Goal: Task Accomplishment & Management: Use online tool/utility

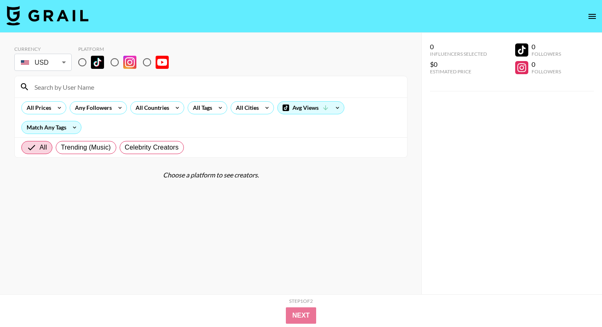
click at [82, 61] on input "radio" at bounding box center [82, 62] width 17 height 17
radio input "true"
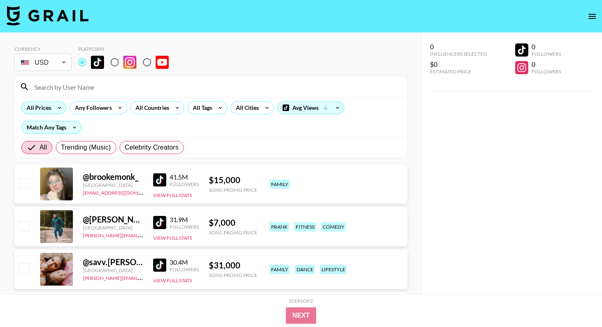
click at [53, 113] on div "All Prices" at bounding box center [43, 107] width 45 height 13
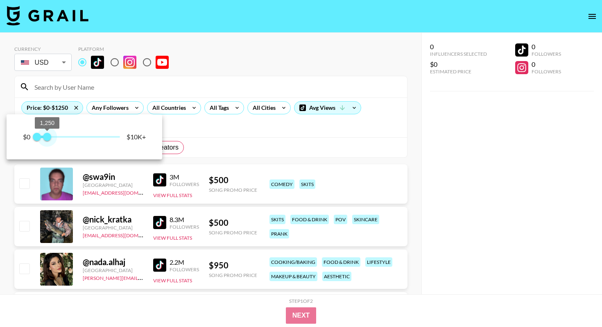
type input "1000"
drag, startPoint x: 121, startPoint y: 140, endPoint x: 45, endPoint y: 139, distance: 76.1
click at [45, 139] on span "1,000" at bounding box center [45, 137] width 8 height 8
click at [262, 73] on div at bounding box center [301, 163] width 602 height 327
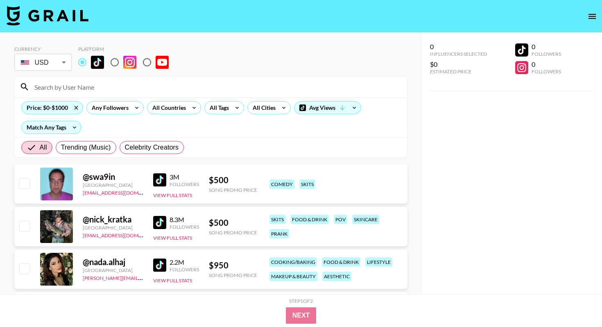
click at [170, 104] on div at bounding box center [301, 163] width 602 height 327
click at [171, 105] on div at bounding box center [301, 163] width 602 height 327
click at [173, 108] on div at bounding box center [301, 163] width 602 height 327
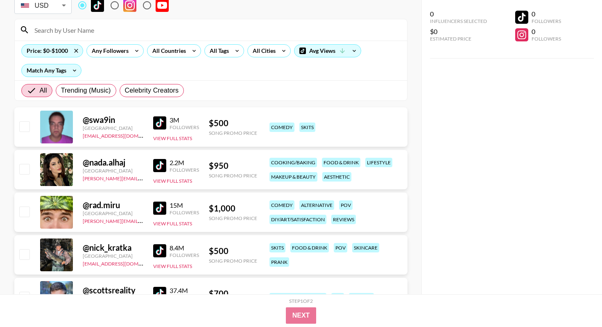
scroll to position [60, 0]
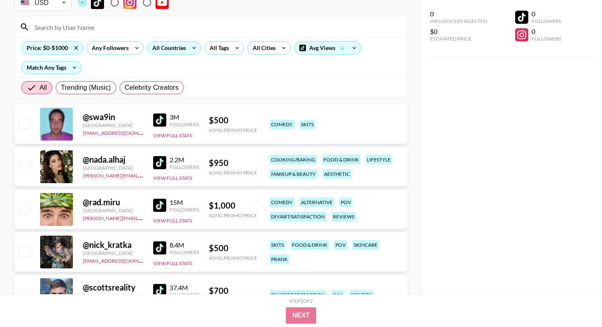
click at [192, 47] on icon at bounding box center [193, 48] width 13 height 12
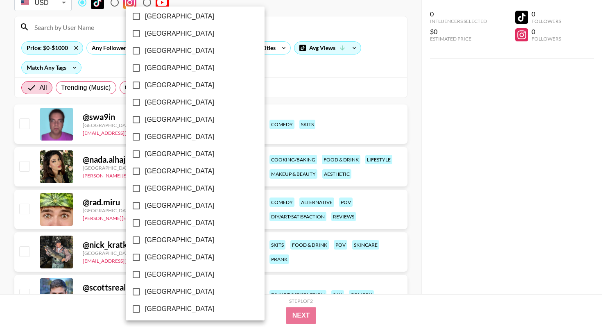
scroll to position [628, 0]
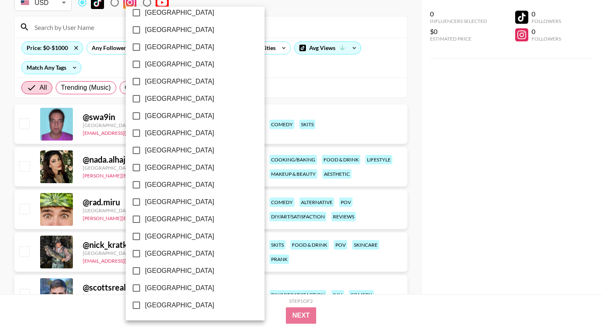
click at [135, 288] on input "[GEOGRAPHIC_DATA]" at bounding box center [136, 287] width 17 height 17
checkbox input "true"
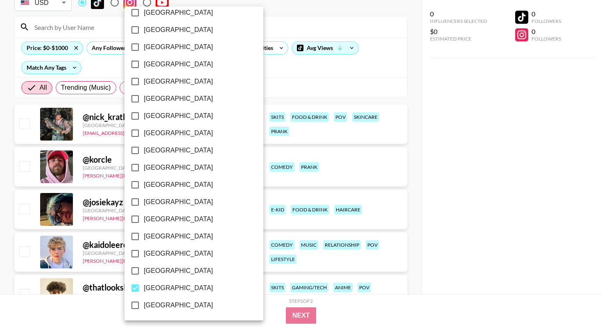
click at [318, 78] on div at bounding box center [301, 163] width 602 height 327
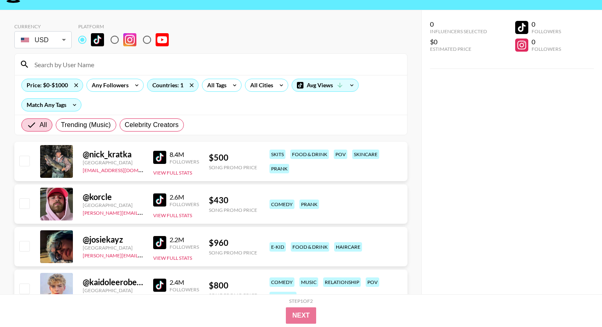
scroll to position [0, 0]
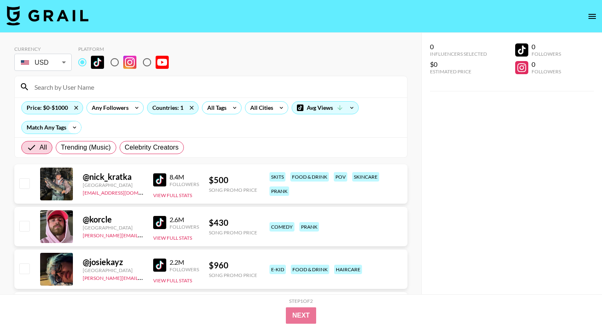
click at [69, 125] on icon at bounding box center [74, 127] width 13 height 12
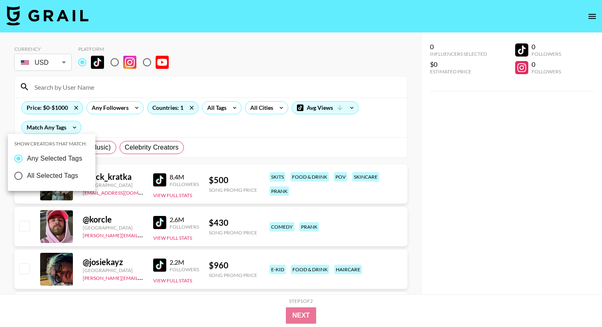
click at [147, 120] on div at bounding box center [301, 163] width 602 height 327
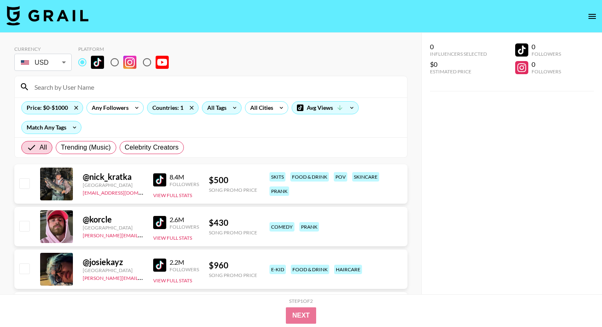
click at [237, 109] on icon at bounding box center [234, 107] width 13 height 12
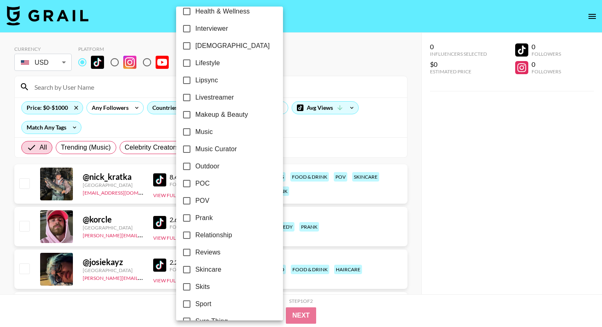
scroll to position [370, 0]
click at [214, 85] on span "Lipsync" at bounding box center [206, 82] width 23 height 10
click at [195, 85] on input "Lipsync" at bounding box center [186, 81] width 17 height 17
checkbox input "true"
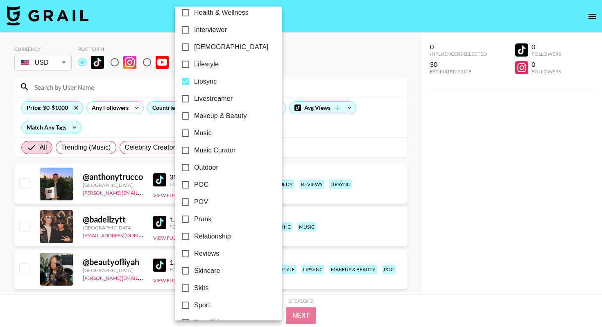
click at [144, 128] on div at bounding box center [301, 163] width 602 height 327
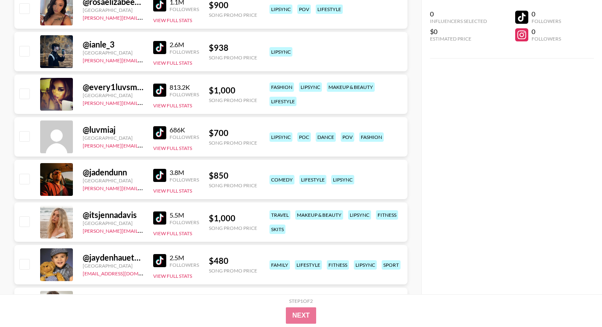
scroll to position [0, 0]
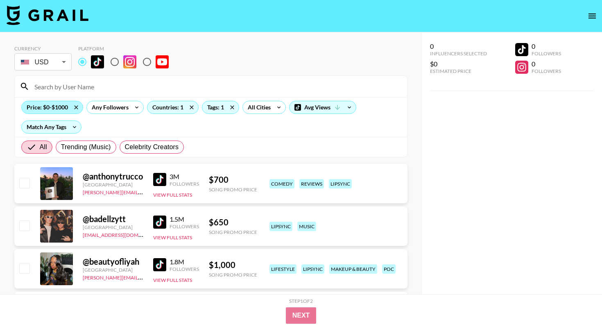
click at [56, 109] on div "Price: $0-$1000" at bounding box center [52, 107] width 61 height 12
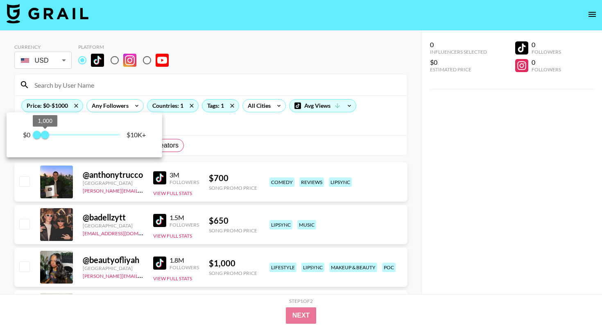
type input "750"
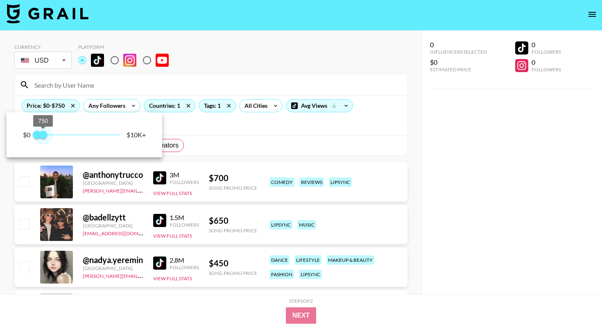
click at [44, 134] on span "750" at bounding box center [43, 135] width 8 height 8
click at [148, 84] on div at bounding box center [301, 163] width 602 height 327
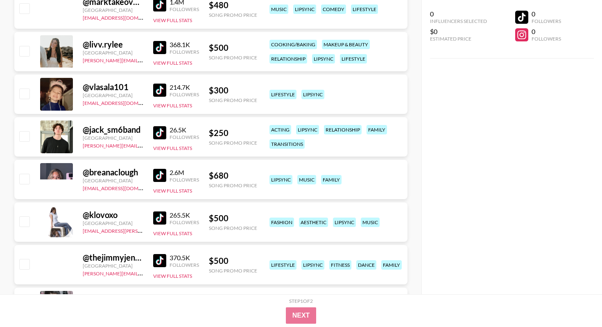
scroll to position [1835, 0]
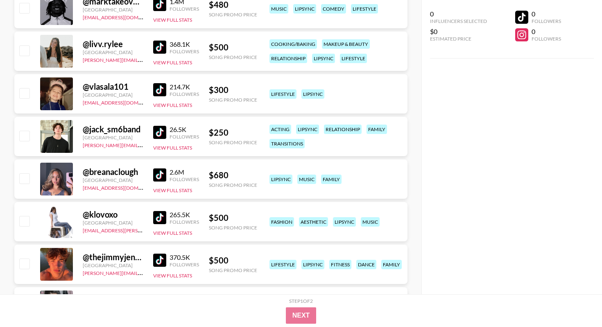
click at [159, 175] on img at bounding box center [159, 174] width 13 height 13
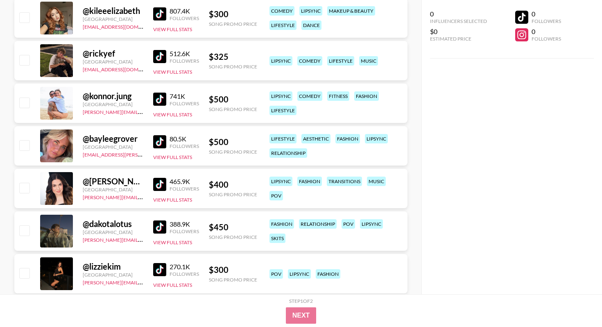
scroll to position [2920, 0]
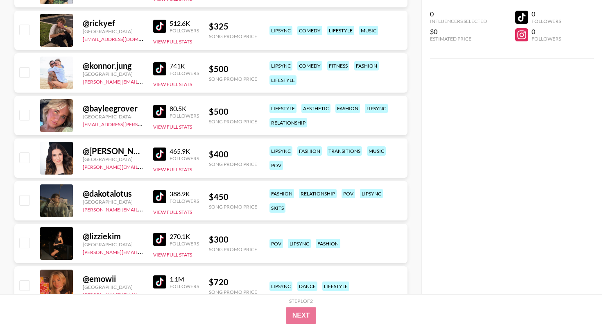
click at [159, 110] on img at bounding box center [159, 111] width 13 height 13
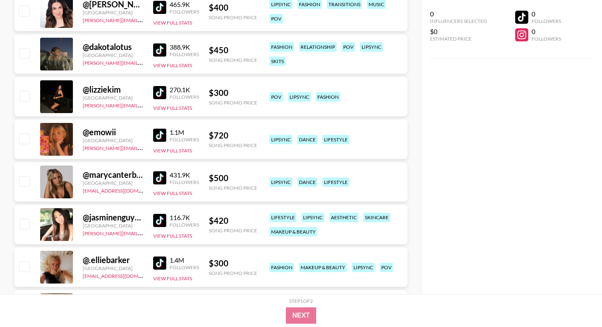
scroll to position [3092, 0]
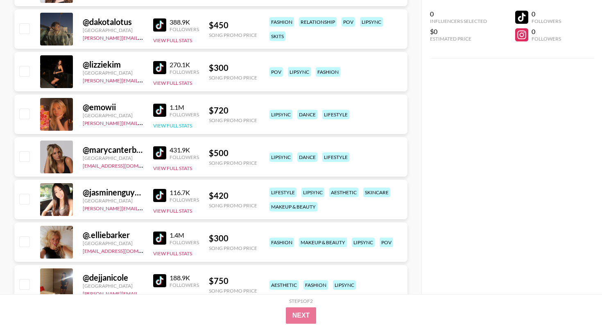
click at [162, 124] on button "View Full Stats" at bounding box center [172, 125] width 39 height 6
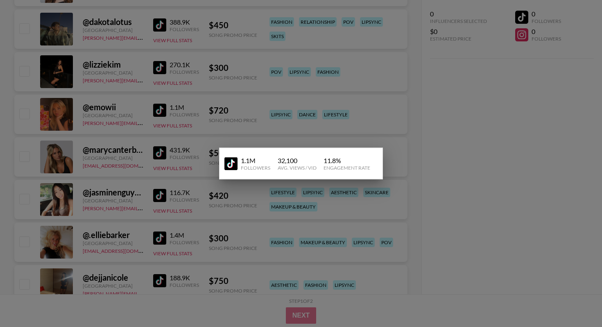
click at [170, 111] on div at bounding box center [301, 163] width 602 height 327
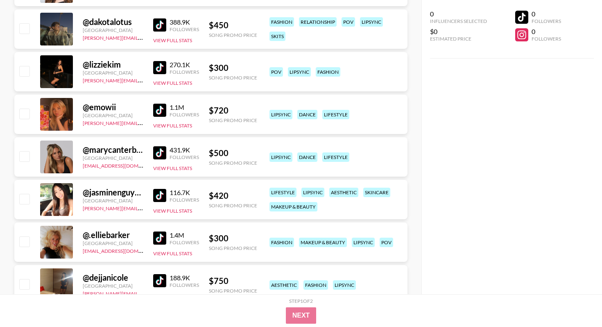
click at [154, 111] on img at bounding box center [159, 110] width 13 height 13
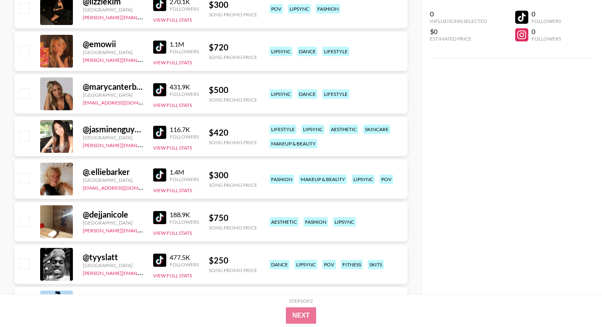
scroll to position [3153, 0]
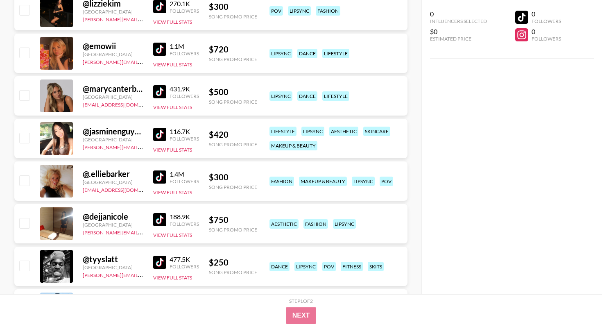
click at [175, 176] on div "1.4M" at bounding box center [183, 174] width 29 height 8
click at [162, 178] on img at bounding box center [159, 176] width 13 height 13
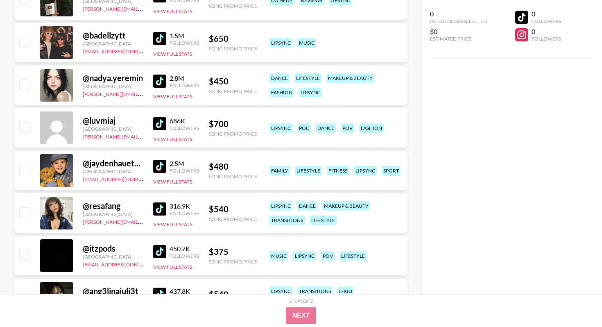
scroll to position [0, 0]
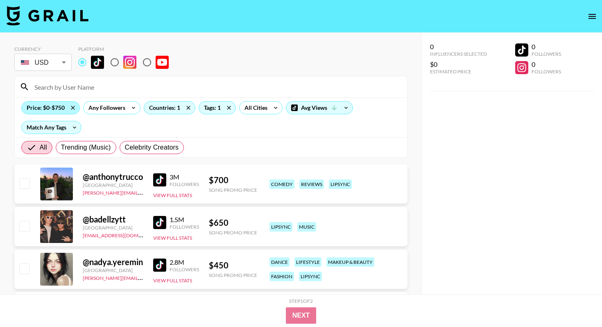
click at [56, 107] on div "Price: $0-$750" at bounding box center [51, 107] width 58 height 12
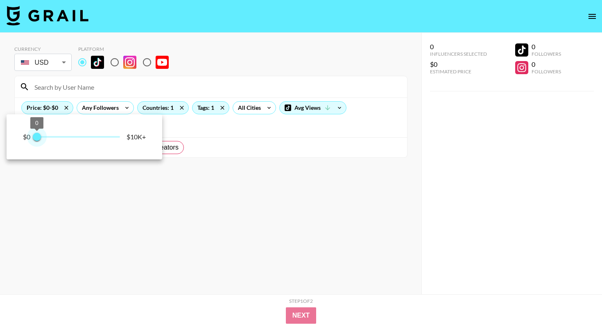
type input "250"
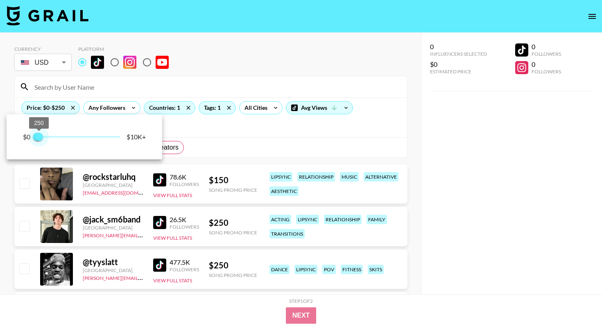
drag, startPoint x: 45, startPoint y: 137, endPoint x: 40, endPoint y: 138, distance: 5.5
click at [40, 138] on span "250" at bounding box center [39, 137] width 8 height 8
click at [201, 77] on div at bounding box center [301, 163] width 602 height 327
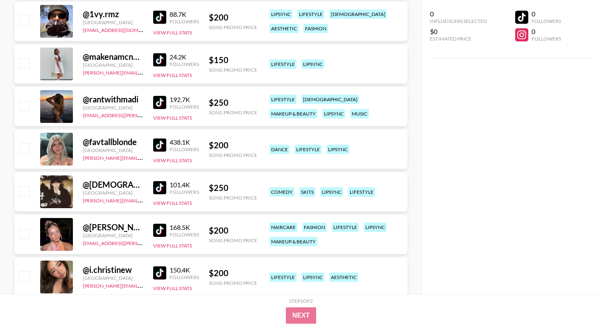
scroll to position [296, 0]
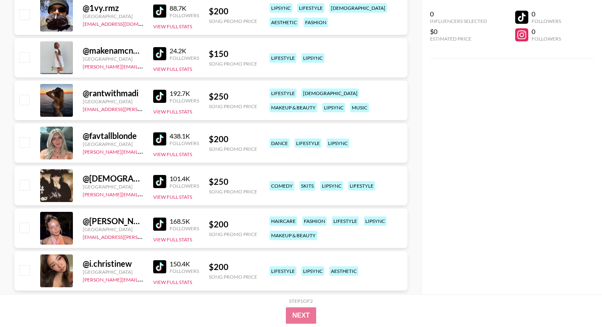
click at [162, 138] on img at bounding box center [159, 138] width 13 height 13
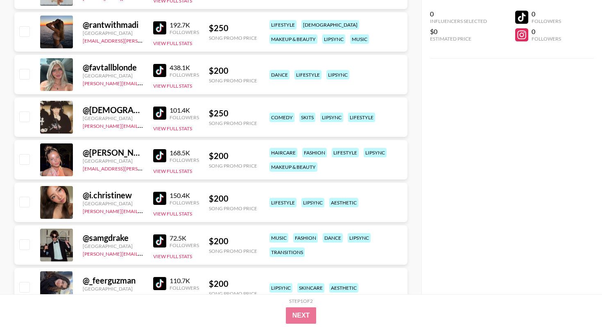
scroll to position [367, 0]
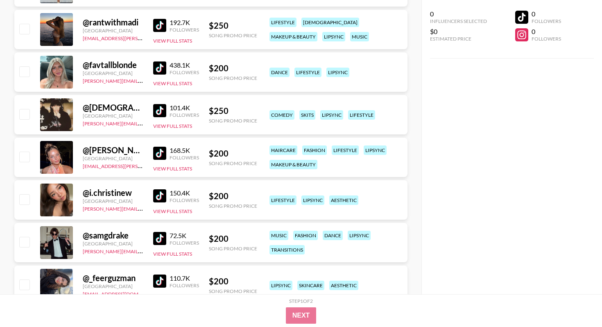
click at [162, 151] on img at bounding box center [159, 153] width 13 height 13
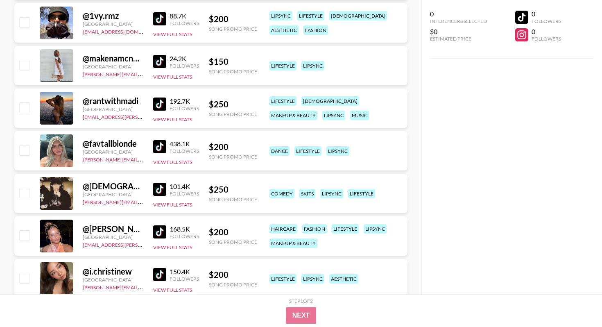
scroll to position [288, 0]
click at [173, 246] on button "View Full Stats" at bounding box center [172, 247] width 39 height 6
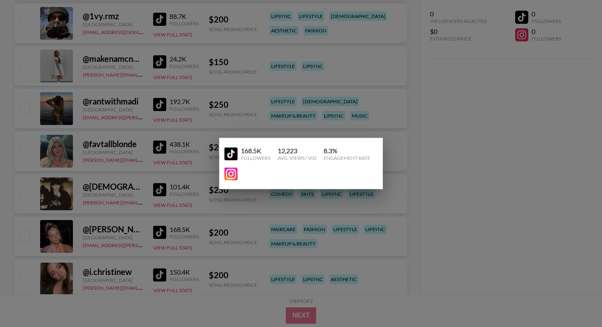
click at [174, 222] on div at bounding box center [301, 163] width 602 height 327
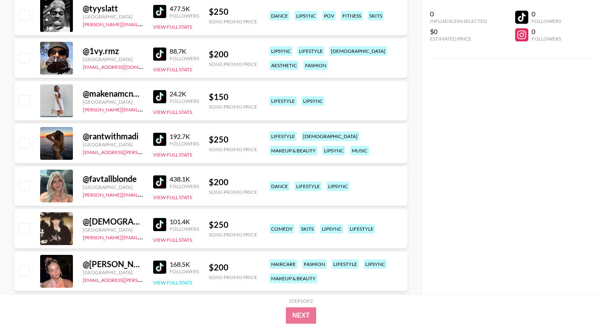
scroll to position [253, 0]
click at [161, 97] on img at bounding box center [159, 96] width 13 height 13
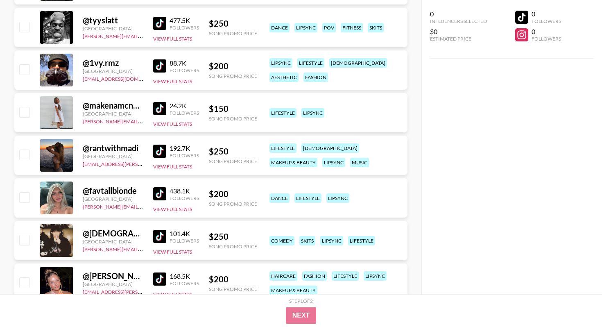
scroll to position [239, 0]
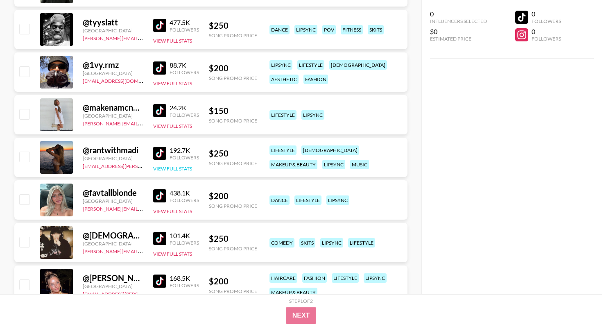
click at [165, 167] on button "View Full Stats" at bounding box center [172, 168] width 39 height 6
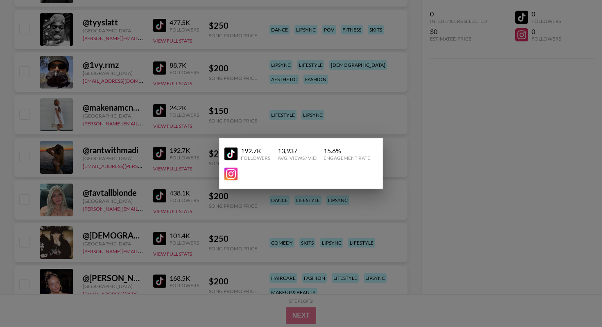
click at [165, 158] on div at bounding box center [301, 163] width 602 height 327
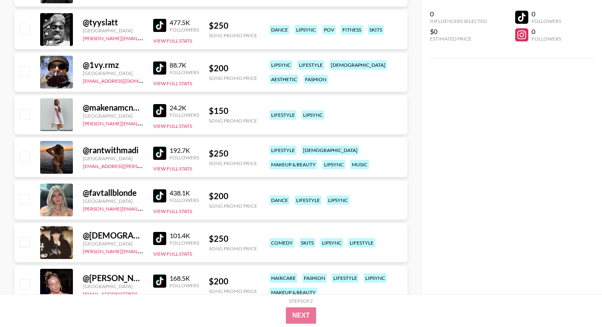
click at [159, 151] on img at bounding box center [159, 153] width 13 height 13
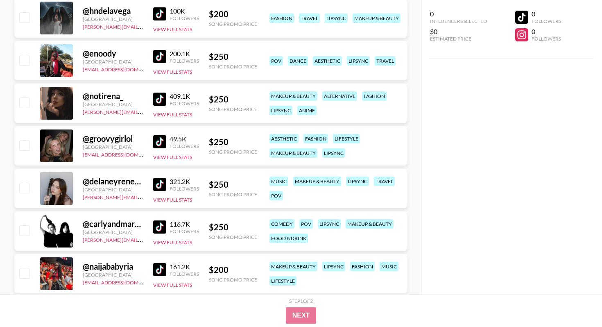
scroll to position [894, 0]
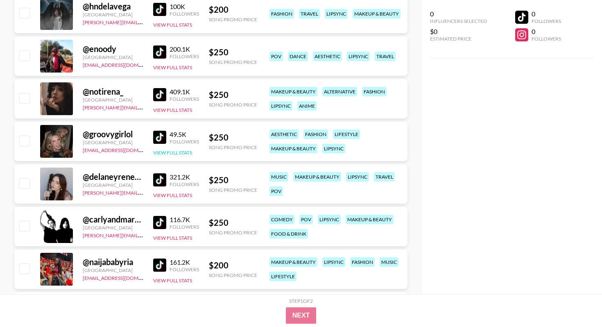
click at [163, 150] on button "View Full Stats" at bounding box center [172, 152] width 39 height 6
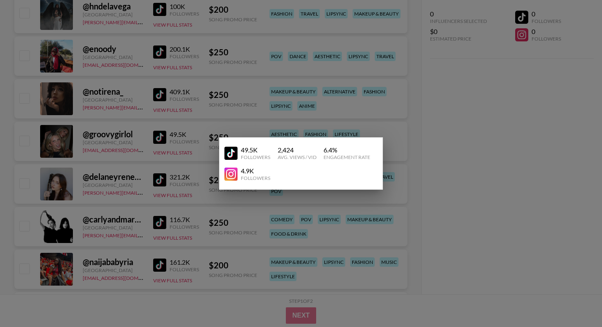
click at [163, 150] on div at bounding box center [301, 163] width 602 height 327
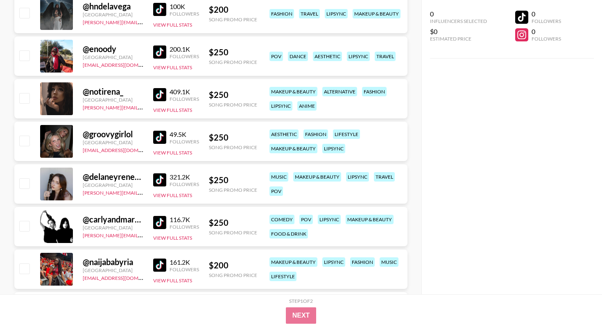
click at [161, 135] on img at bounding box center [159, 137] width 13 height 13
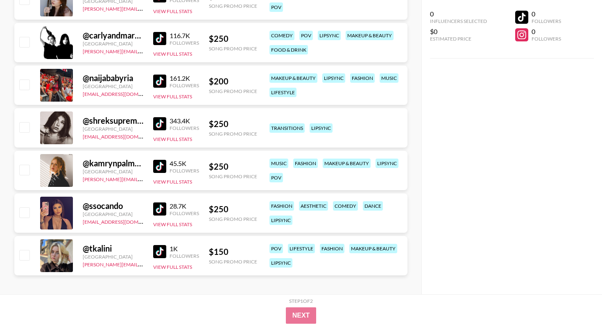
scroll to position [1078, 0]
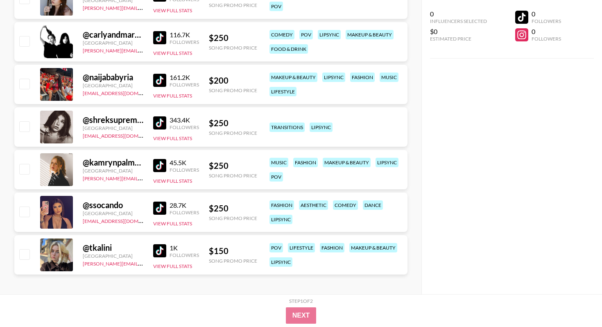
click at [162, 127] on img at bounding box center [159, 122] width 13 height 13
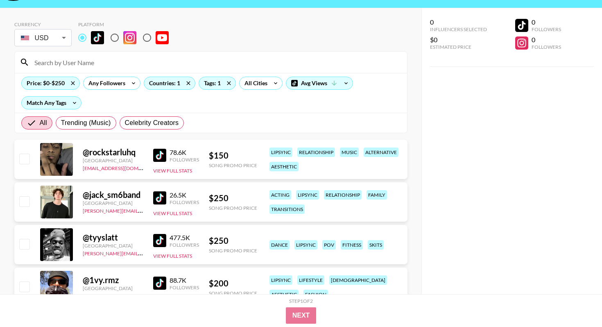
scroll to position [23, 0]
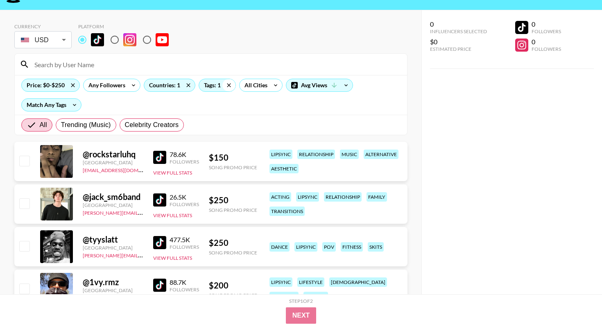
click at [228, 86] on icon at bounding box center [228, 85] width 13 height 12
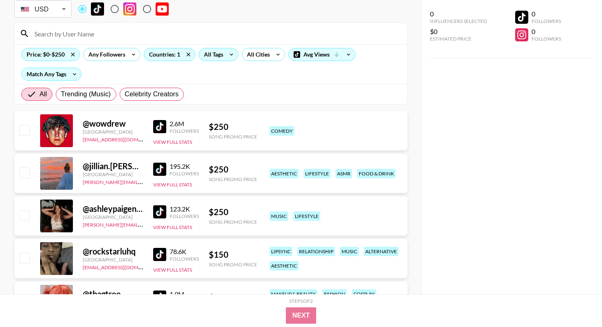
scroll to position [54, 0]
click at [159, 167] on img at bounding box center [159, 168] width 13 height 13
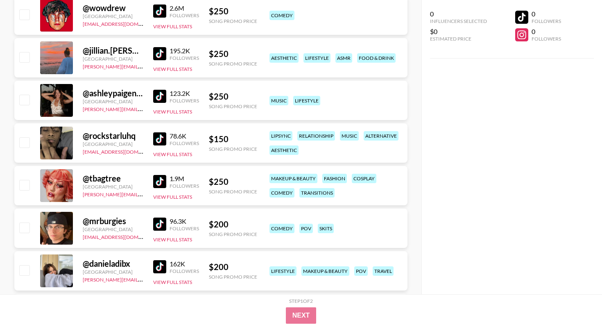
scroll to position [172, 0]
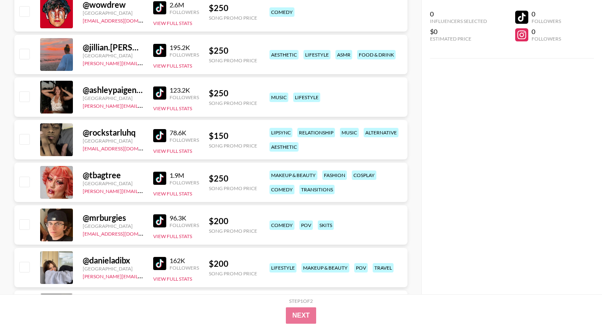
click at [160, 94] on img at bounding box center [159, 92] width 13 height 13
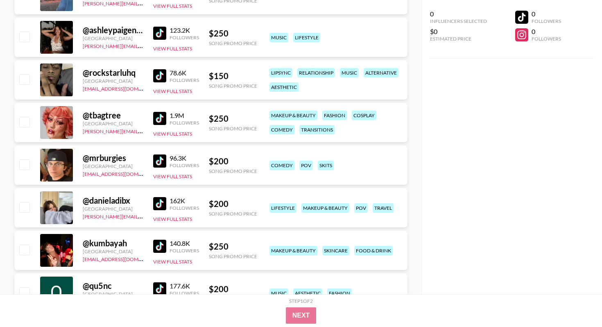
scroll to position [219, 0]
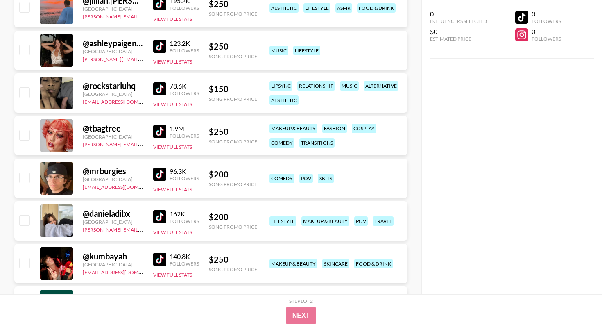
click at [156, 216] on img at bounding box center [159, 216] width 13 height 13
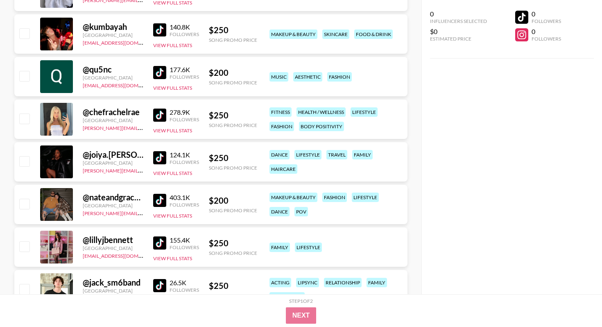
scroll to position [451, 0]
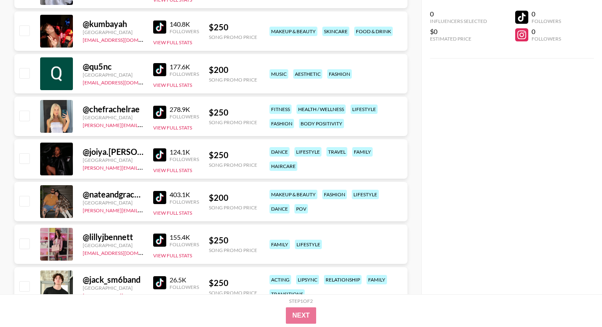
click at [157, 113] on img at bounding box center [159, 112] width 13 height 13
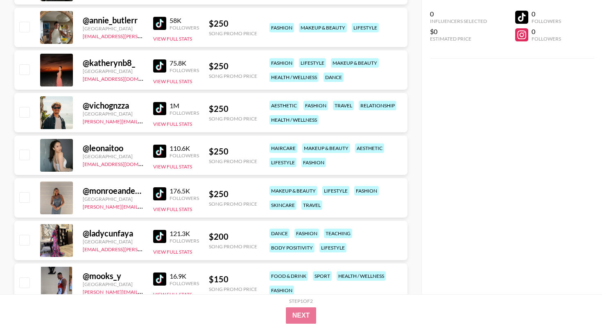
scroll to position [815, 0]
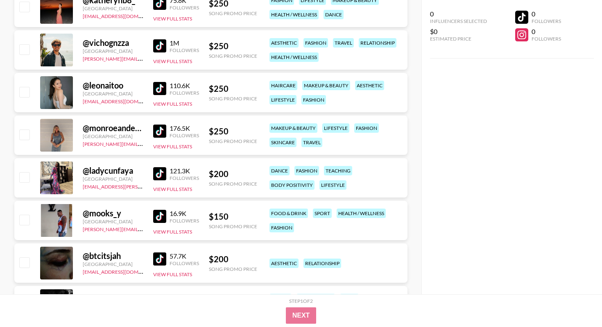
click at [160, 133] on img at bounding box center [159, 130] width 13 height 13
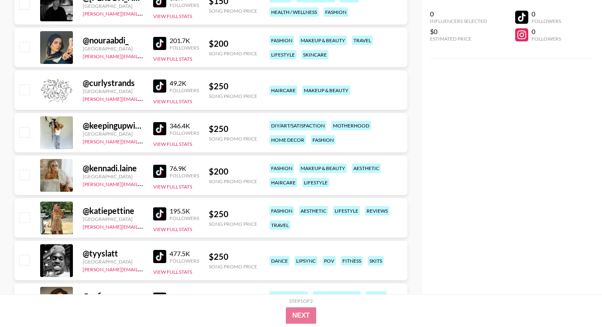
scroll to position [1116, 0]
click at [159, 210] on img at bounding box center [159, 213] width 13 height 13
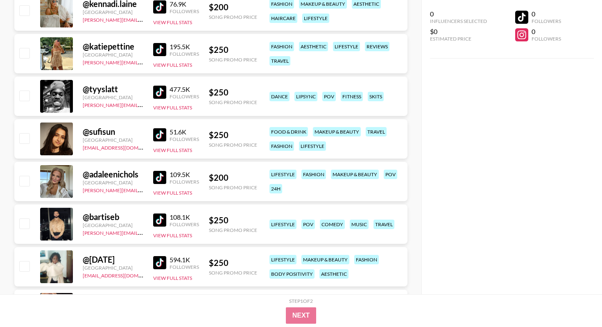
scroll to position [1281, 0]
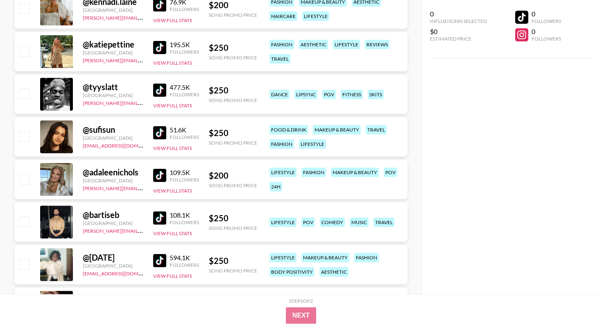
click at [157, 172] on img at bounding box center [159, 175] width 13 height 13
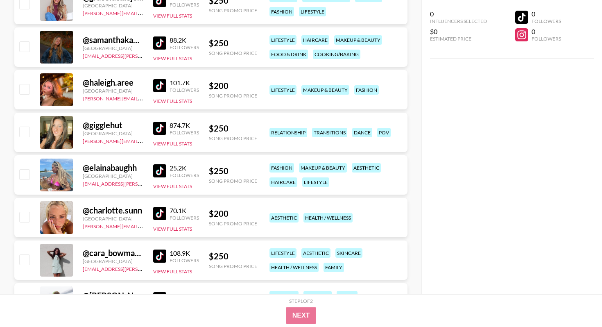
scroll to position [1930, 0]
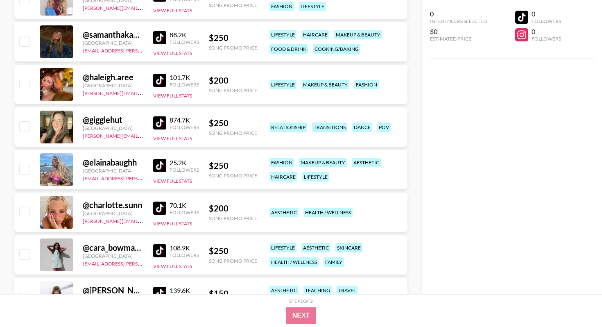
click at [160, 208] on img at bounding box center [159, 207] width 13 height 13
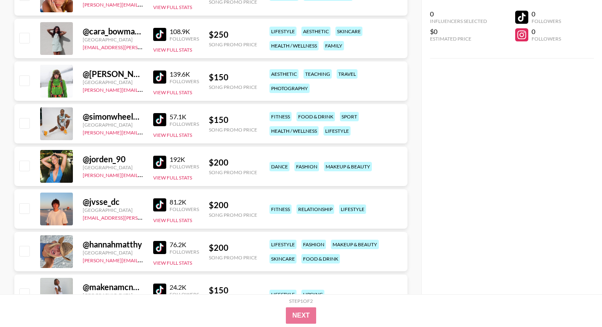
scroll to position [2195, 0]
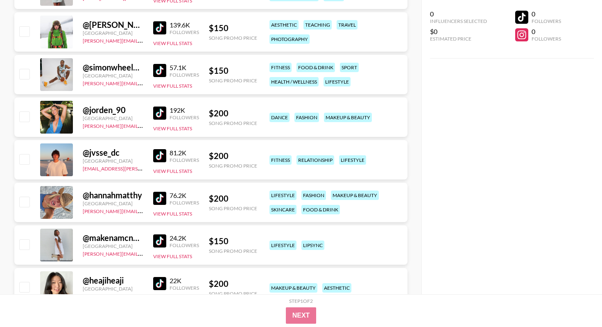
click at [160, 199] on img at bounding box center [159, 198] width 13 height 13
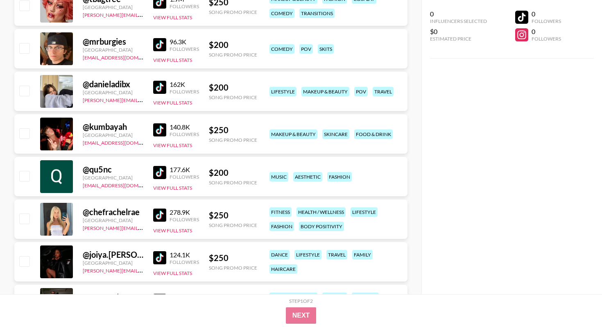
scroll to position [0, 0]
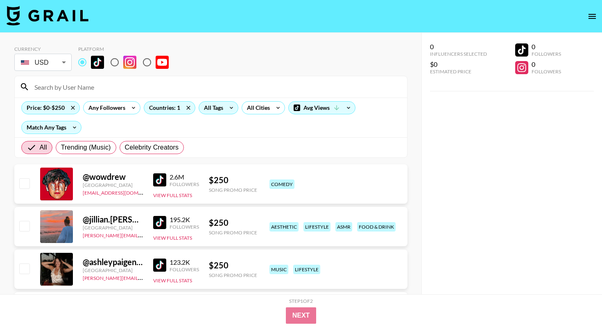
click at [115, 90] on input at bounding box center [215, 86] width 372 height 13
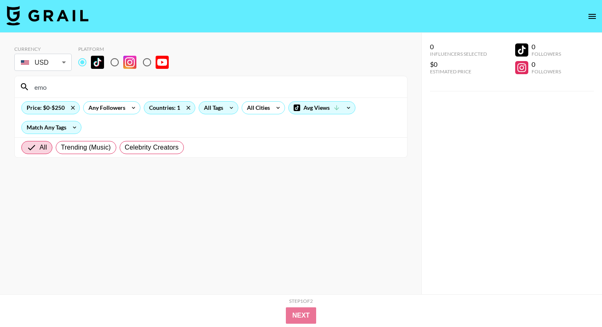
type input "emo"
click at [71, 107] on icon at bounding box center [73, 108] width 4 height 4
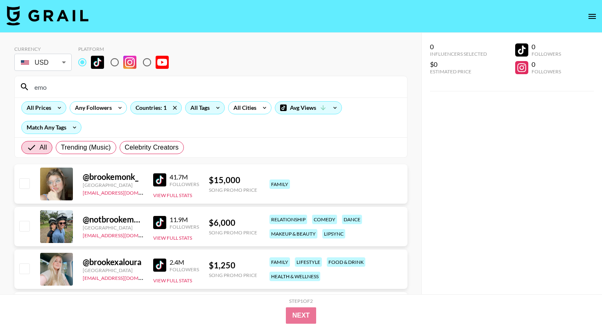
click at [42, 104] on div "All Prices" at bounding box center [37, 107] width 31 height 12
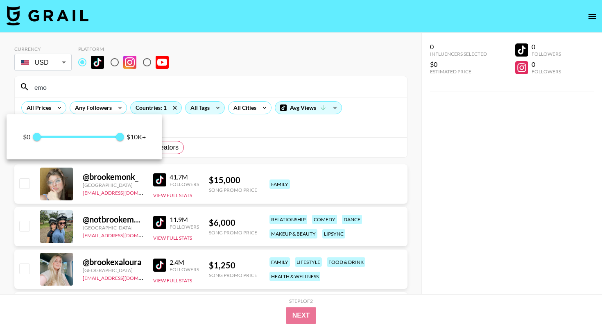
click at [61, 85] on div at bounding box center [301, 163] width 602 height 327
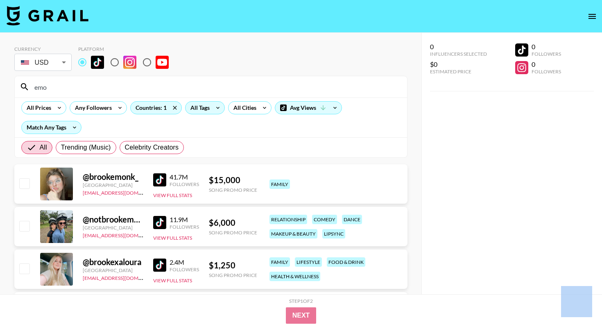
click at [61, 85] on div at bounding box center [301, 163] width 602 height 327
click at [47, 86] on input "emo" at bounding box center [215, 86] width 372 height 13
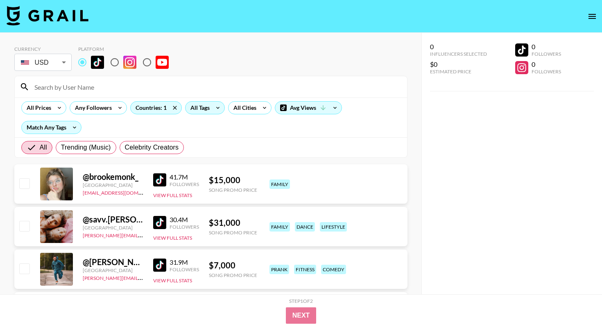
click at [218, 60] on div "Currency USD USD ​ Platform" at bounding box center [210, 59] width 393 height 27
click at [53, 106] on icon at bounding box center [59, 107] width 13 height 12
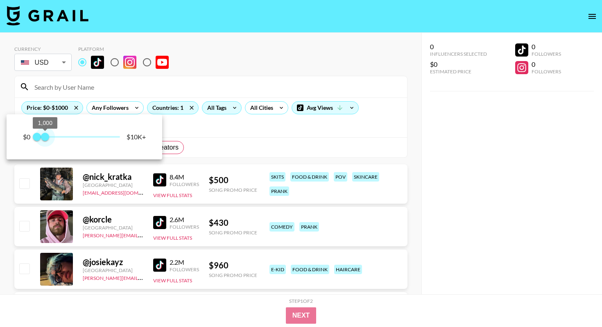
type input "750"
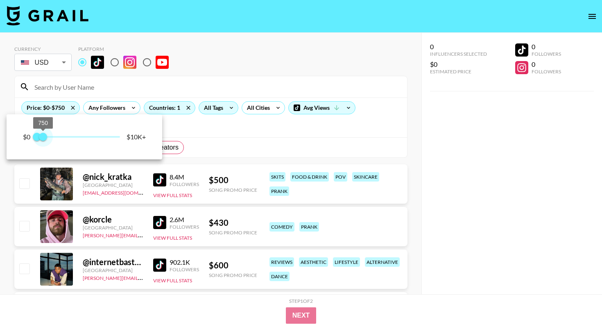
drag, startPoint x: 122, startPoint y: 136, endPoint x: 44, endPoint y: 139, distance: 78.2
click at [44, 139] on span "750" at bounding box center [43, 137] width 8 height 8
click at [297, 61] on div at bounding box center [301, 163] width 602 height 327
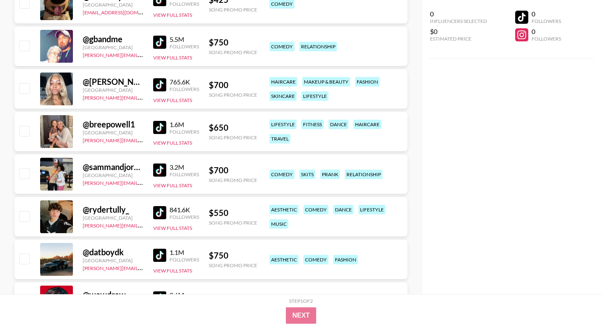
scroll to position [1245, 0]
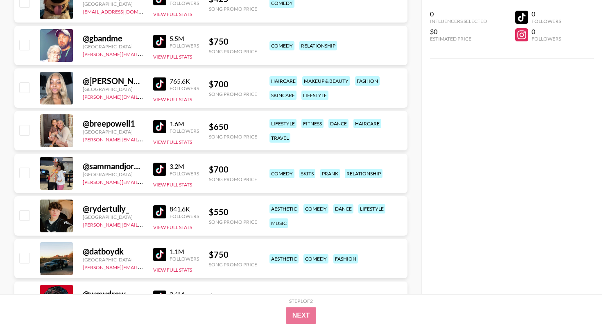
click at [160, 129] on img at bounding box center [159, 126] width 13 height 13
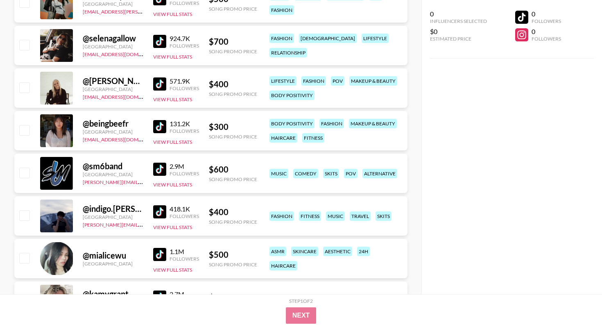
scroll to position [1673, 0]
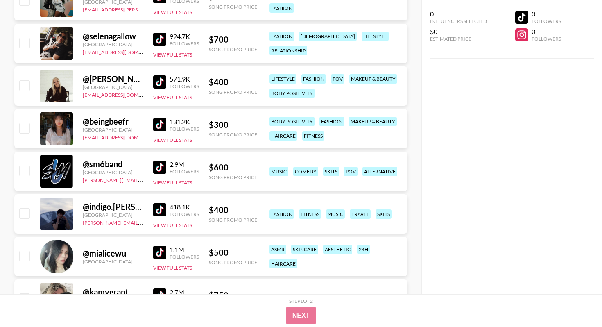
click at [167, 83] on link at bounding box center [161, 81] width 16 height 13
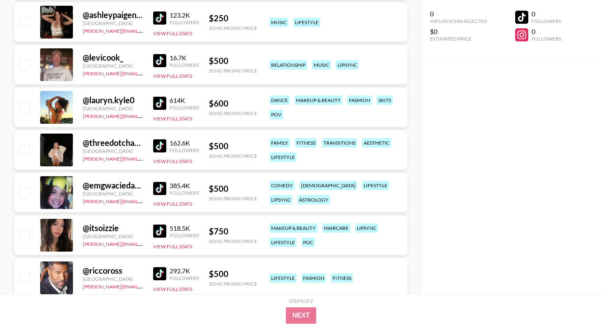
scroll to position [2732, 0]
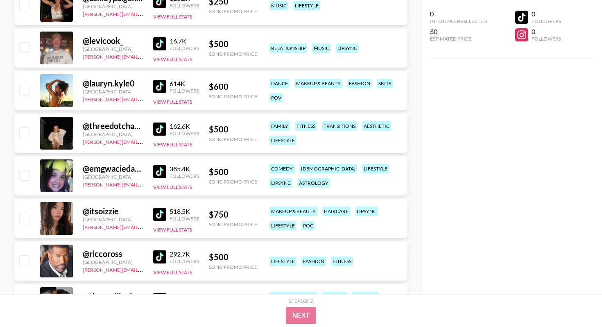
click at [159, 133] on img at bounding box center [159, 128] width 13 height 13
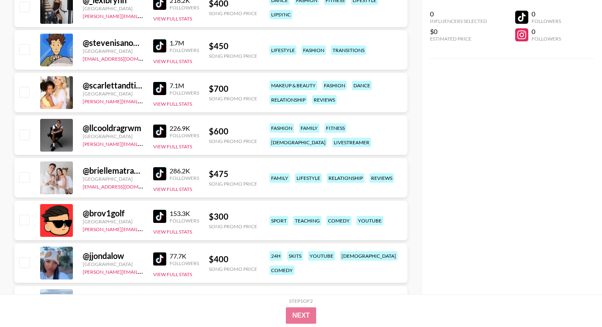
scroll to position [4801, 0]
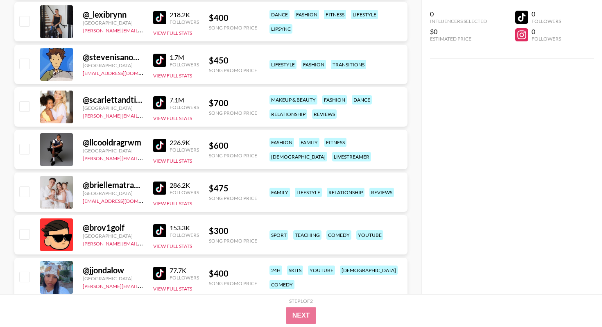
click at [162, 17] on img at bounding box center [159, 17] width 13 height 13
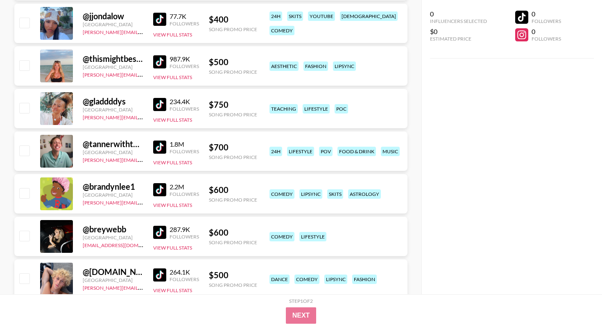
scroll to position [5058, 0]
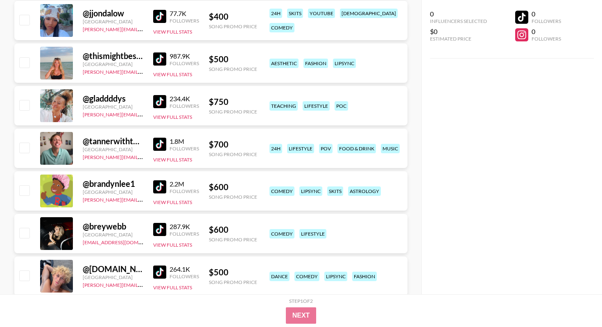
click at [160, 101] on img at bounding box center [159, 101] width 13 height 13
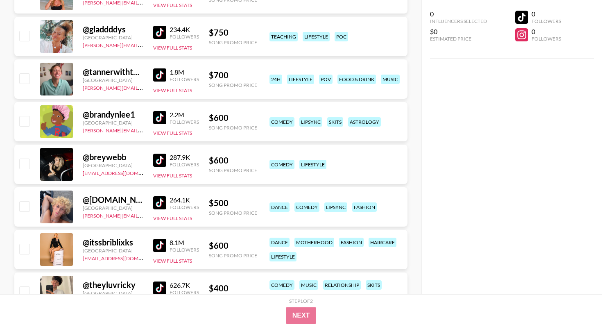
scroll to position [5144, 0]
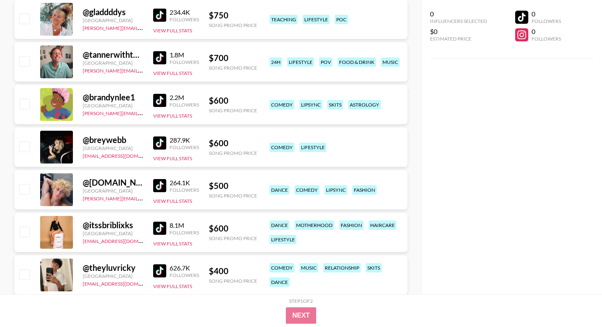
click at [162, 143] on img at bounding box center [159, 142] width 13 height 13
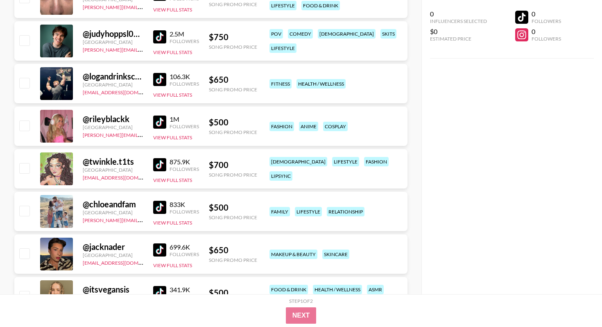
scroll to position [5678, 0]
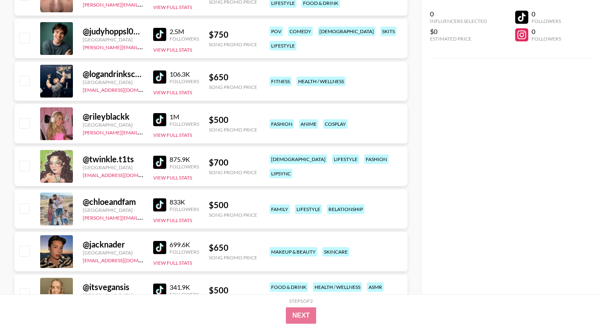
click at [160, 118] on img at bounding box center [159, 119] width 13 height 13
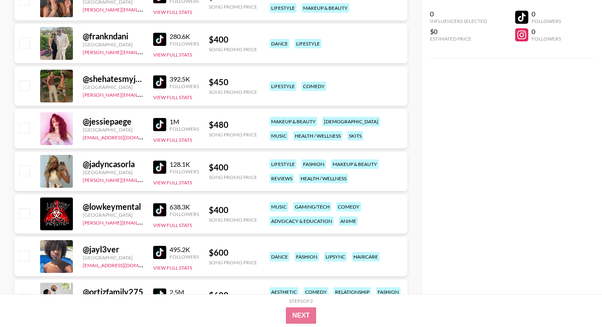
scroll to position [8615, 0]
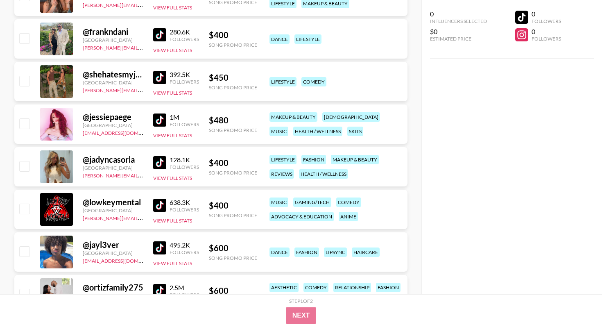
click at [160, 164] on img at bounding box center [159, 162] width 13 height 13
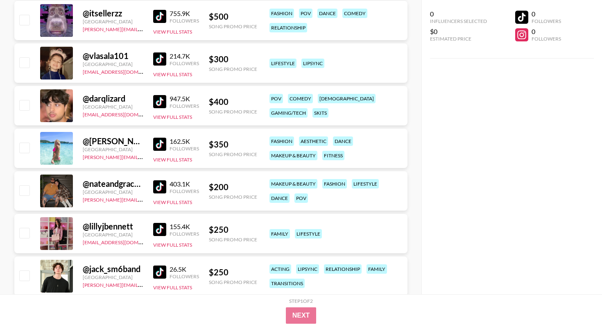
scroll to position [9573, 0]
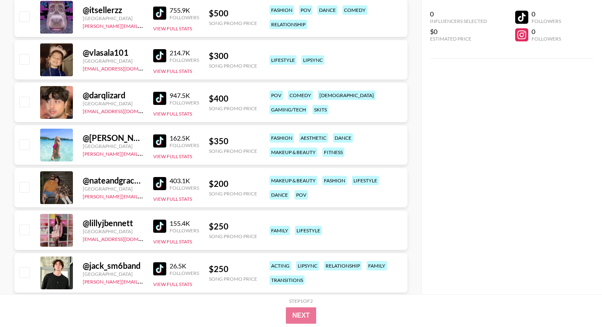
click at [153, 142] on img at bounding box center [159, 140] width 13 height 13
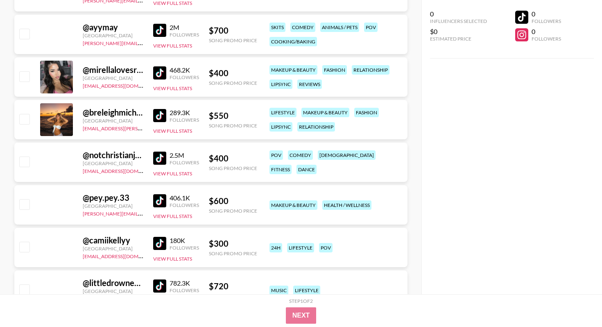
scroll to position [11088, 0]
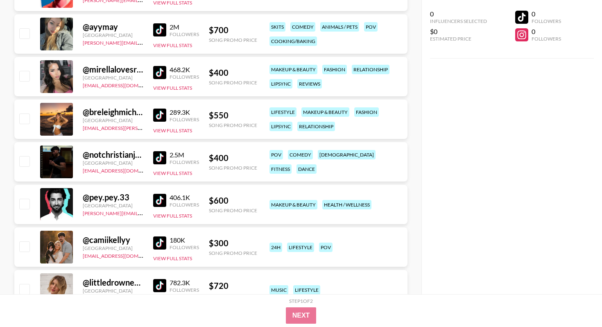
click at [158, 113] on img at bounding box center [159, 114] width 13 height 13
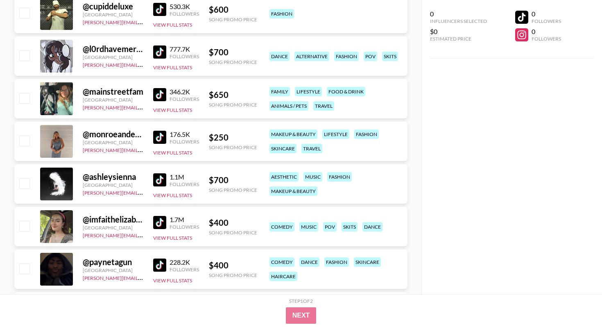
scroll to position [12563, 0]
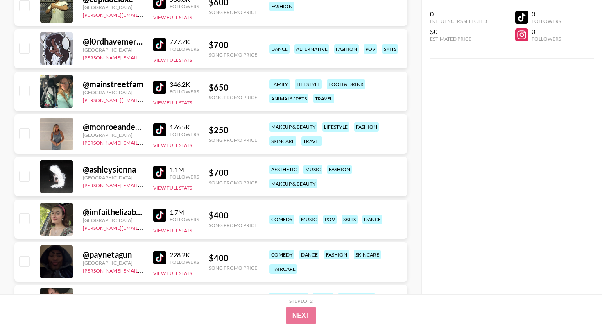
click at [161, 128] on img at bounding box center [159, 129] width 13 height 13
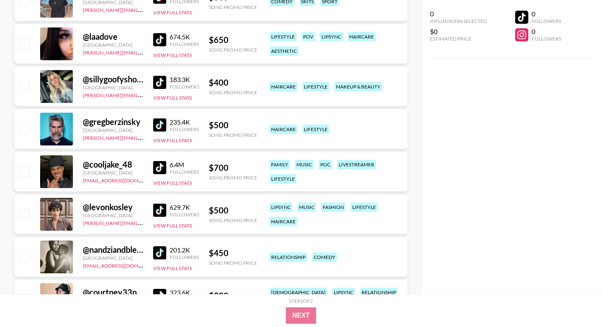
scroll to position [14527, 0]
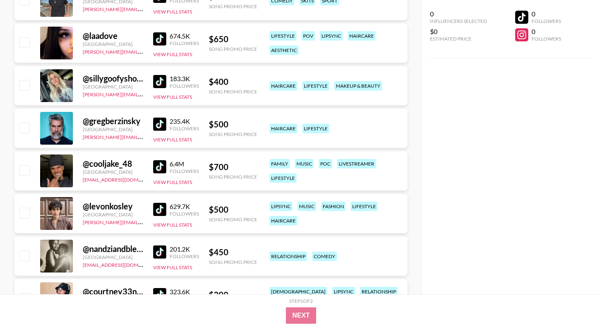
click at [163, 82] on img at bounding box center [159, 81] width 13 height 13
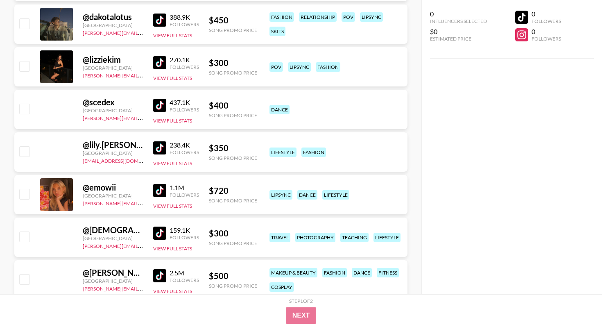
scroll to position [17480, 0]
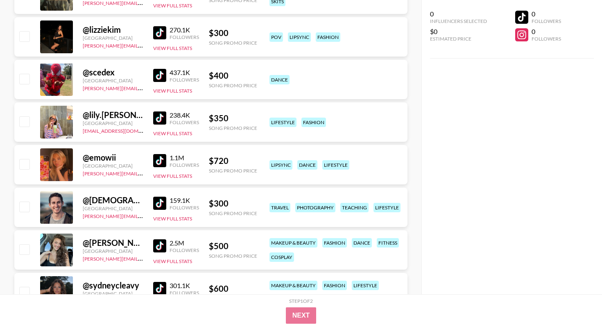
click at [159, 118] on img at bounding box center [159, 117] width 13 height 13
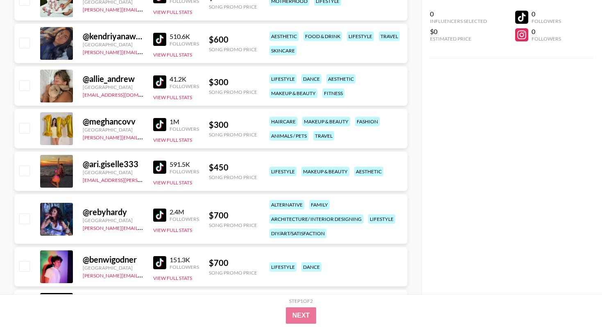
scroll to position [17812, 0]
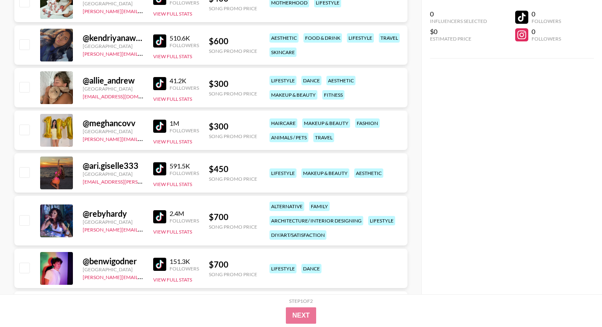
click at [157, 83] on img at bounding box center [159, 83] width 13 height 13
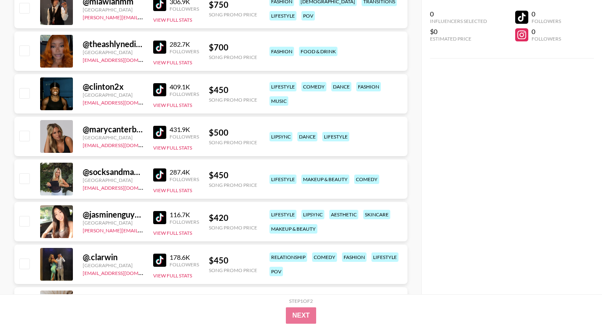
scroll to position [18191, 0]
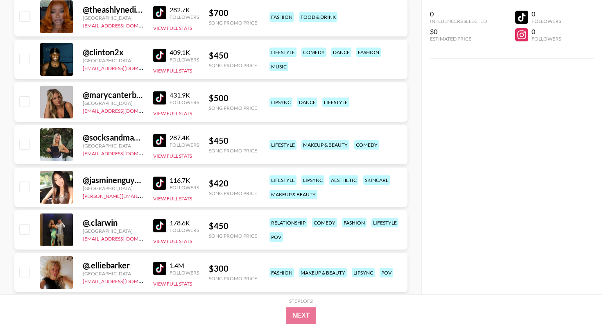
click at [162, 99] on img at bounding box center [159, 97] width 13 height 13
click at [160, 141] on img at bounding box center [159, 140] width 13 height 13
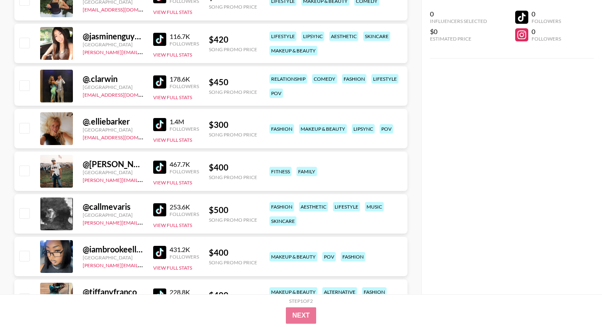
scroll to position [18337, 0]
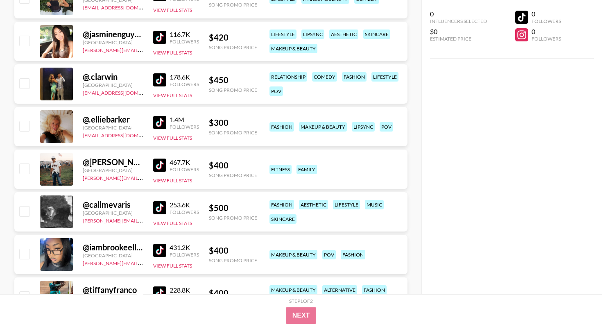
click at [155, 121] on img at bounding box center [159, 122] width 13 height 13
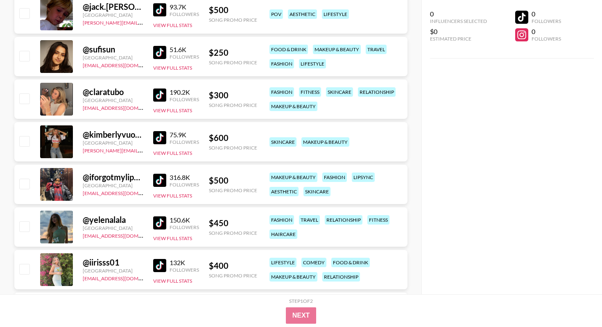
scroll to position [18961, 0]
click at [155, 93] on img at bounding box center [159, 94] width 13 height 13
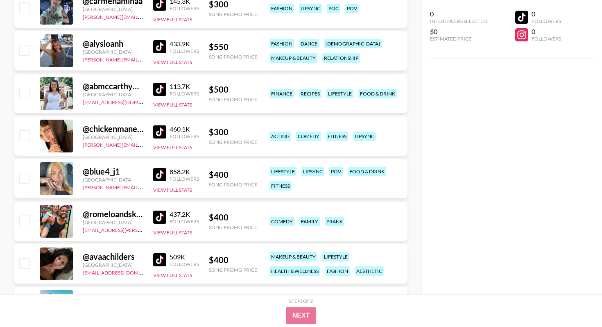
scroll to position [19881, 0]
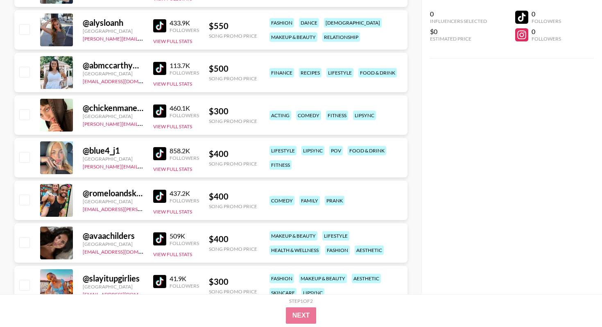
click at [159, 153] on img at bounding box center [159, 153] width 13 height 13
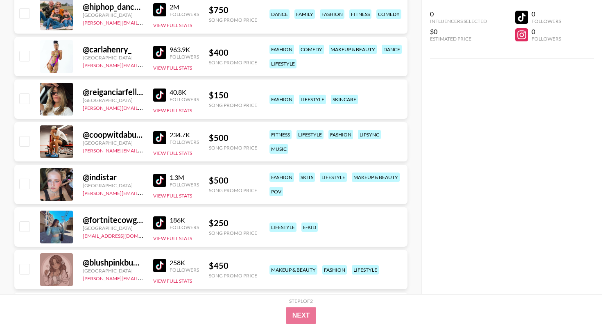
scroll to position [21403, 0]
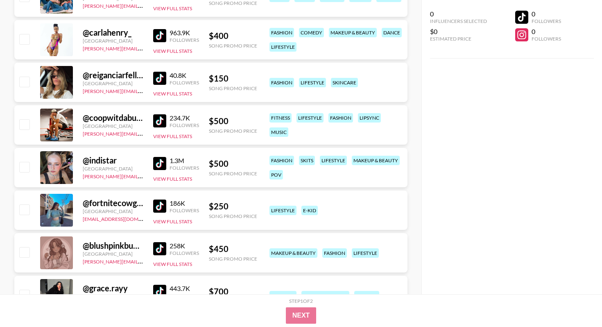
click at [162, 76] on img at bounding box center [159, 78] width 13 height 13
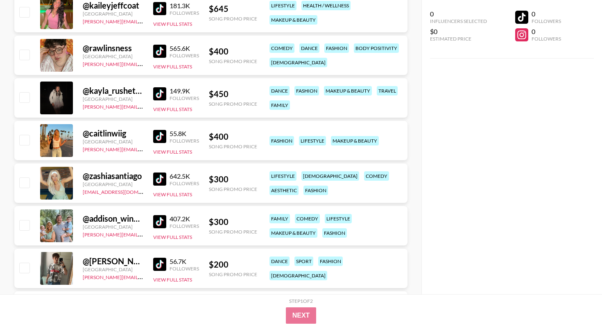
scroll to position [22009, 0]
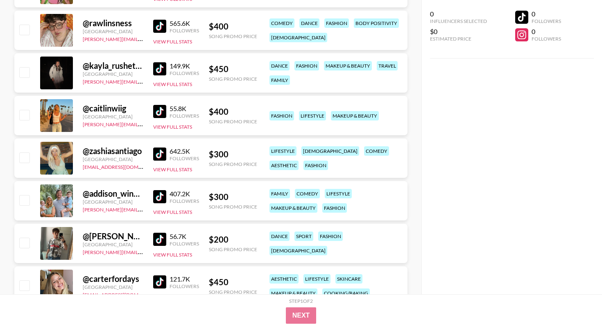
click at [160, 110] on img at bounding box center [159, 111] width 13 height 13
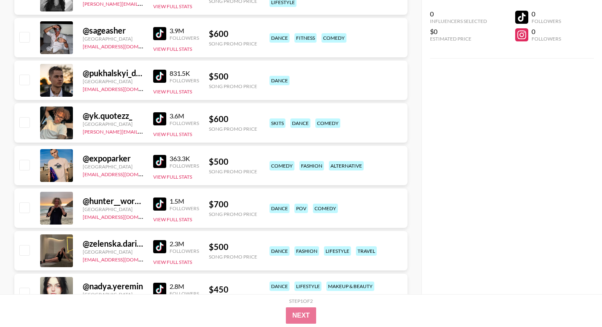
scroll to position [0, 0]
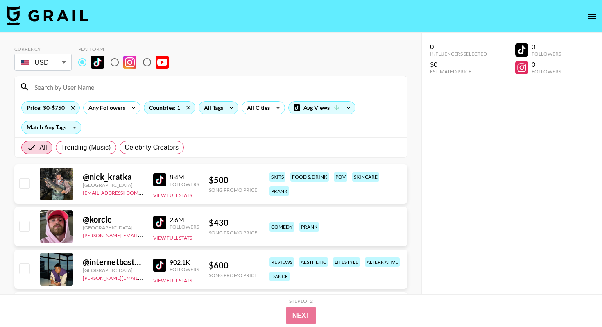
click at [225, 106] on icon at bounding box center [231, 107] width 13 height 12
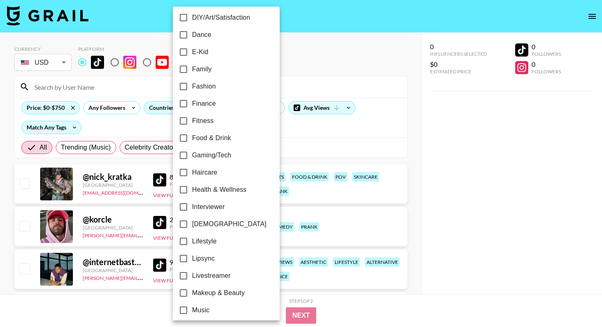
scroll to position [195, 0]
click at [185, 254] on input "Lipsync" at bounding box center [183, 256] width 17 height 17
checkbox input "true"
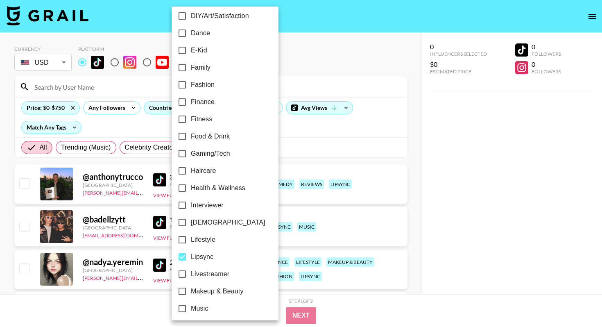
click at [15, 134] on div at bounding box center [301, 163] width 602 height 327
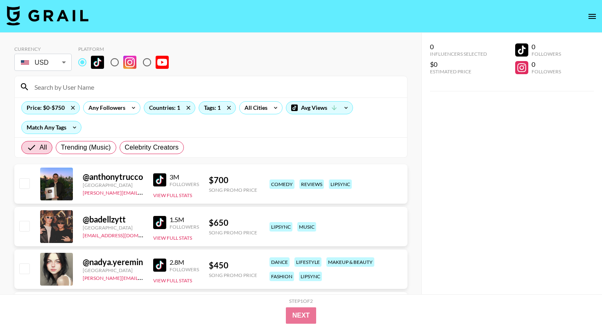
click at [157, 222] on img at bounding box center [159, 222] width 13 height 13
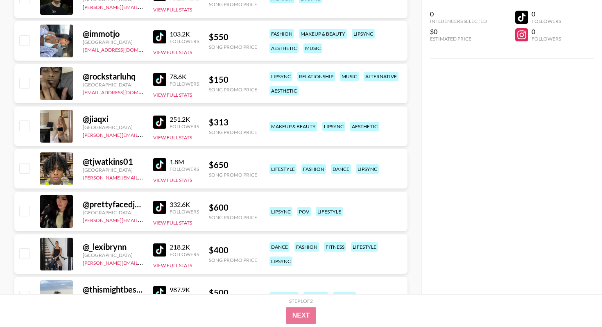
scroll to position [786, 0]
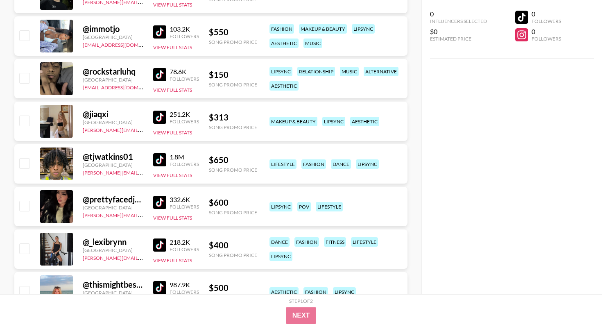
click at [162, 117] on img at bounding box center [159, 116] width 13 height 13
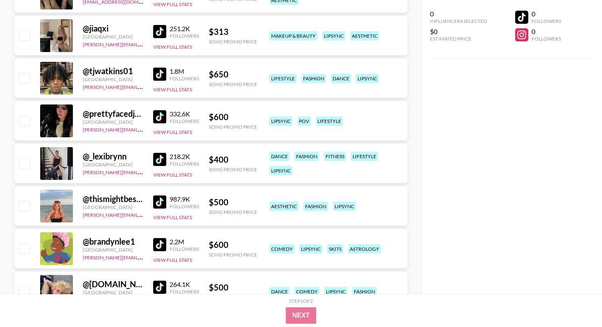
scroll to position [873, 0]
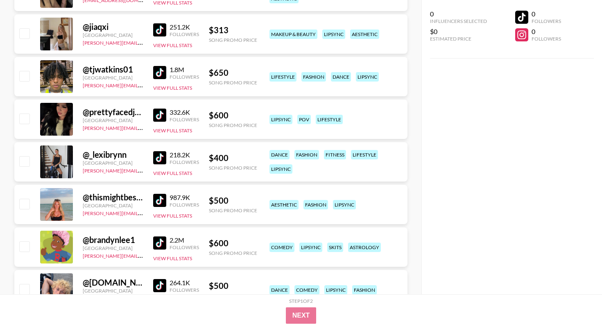
click at [163, 159] on img at bounding box center [159, 157] width 13 height 13
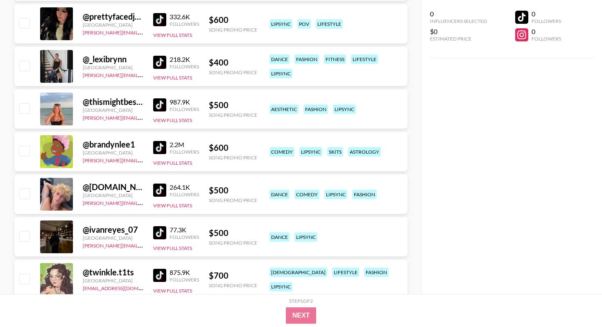
scroll to position [970, 0]
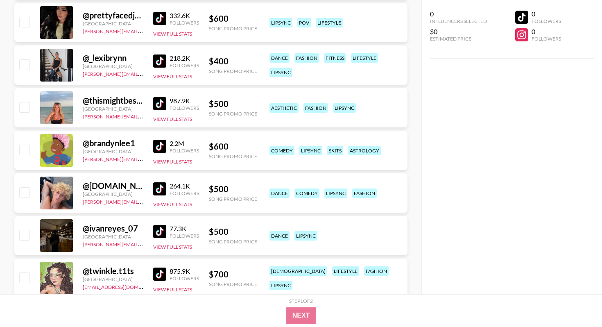
click at [155, 184] on img at bounding box center [159, 188] width 13 height 13
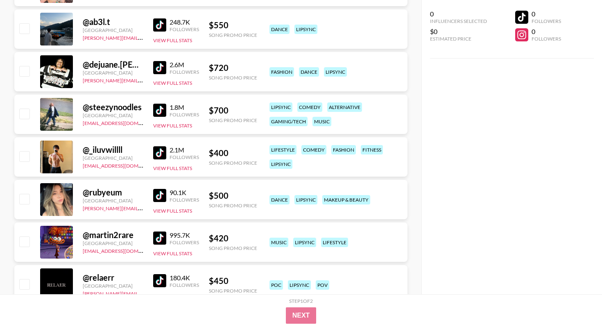
scroll to position [1290, 0]
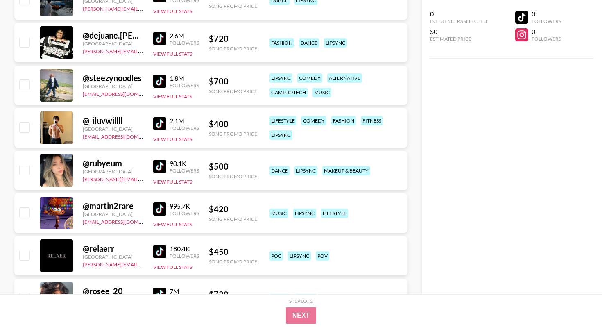
click at [160, 124] on img at bounding box center [159, 123] width 13 height 13
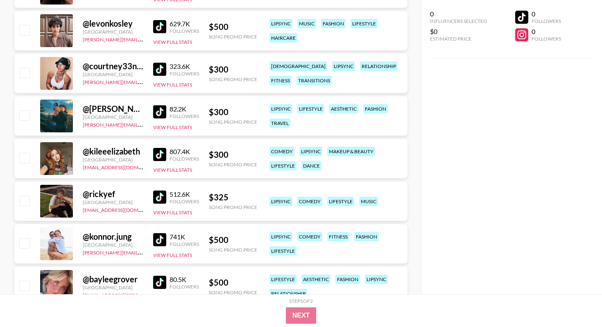
scroll to position [2749, 0]
click at [159, 70] on img at bounding box center [159, 69] width 13 height 13
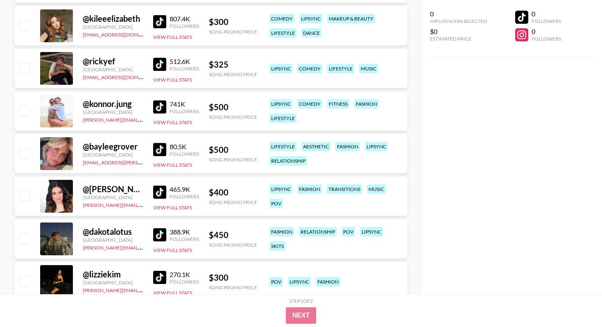
scroll to position [2882, 0]
click at [160, 108] on img at bounding box center [159, 106] width 13 height 13
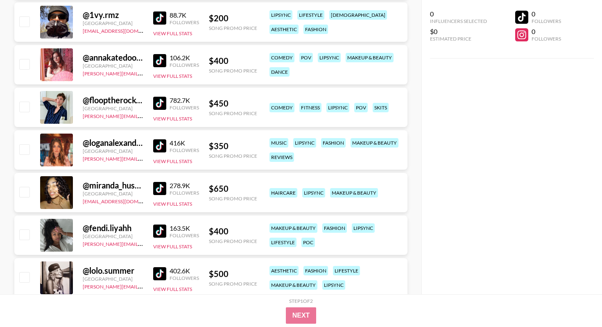
scroll to position [4036, 0]
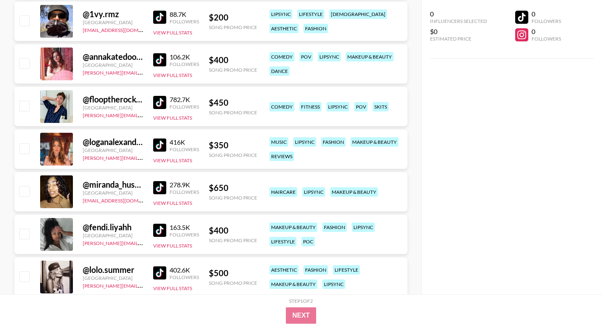
click at [160, 143] on img at bounding box center [159, 144] width 13 height 13
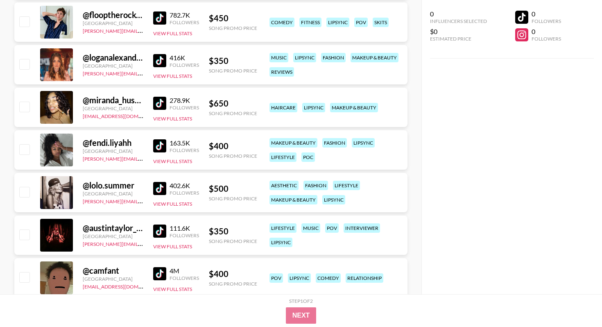
scroll to position [4125, 0]
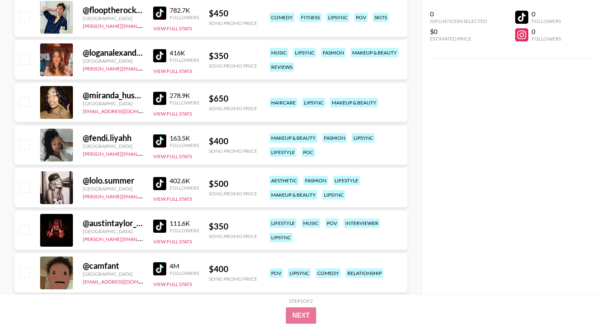
click at [159, 180] on img at bounding box center [159, 183] width 13 height 13
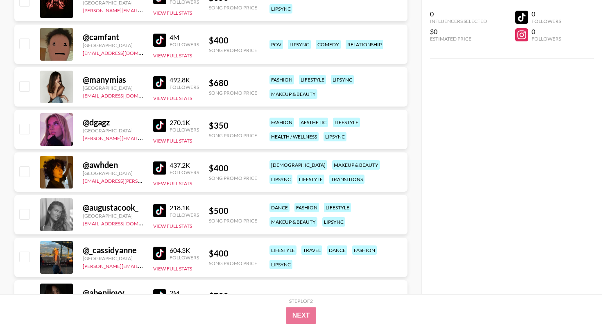
scroll to position [4370, 0]
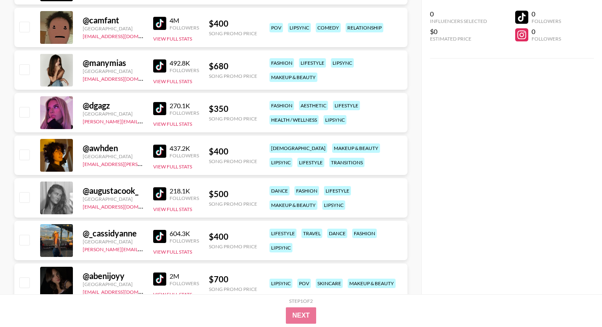
click at [157, 199] on div "218.1K Followers" at bounding box center [176, 194] width 46 height 14
click at [157, 196] on img at bounding box center [159, 193] width 13 height 13
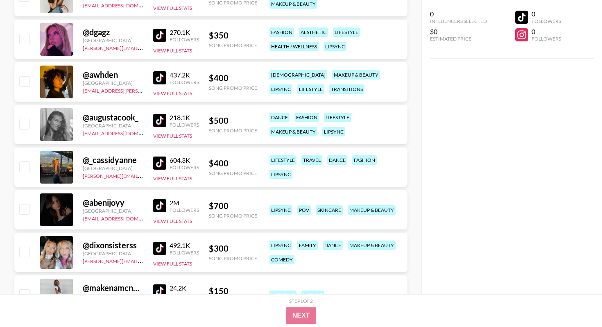
scroll to position [4444, 0]
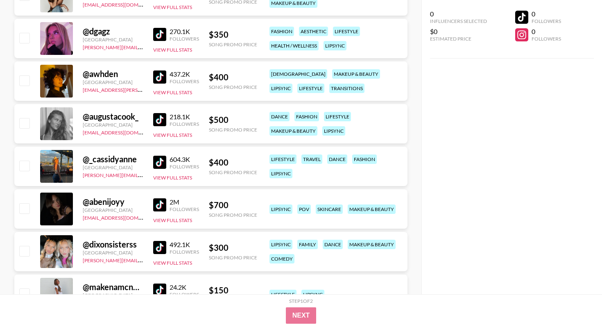
click at [158, 158] on img at bounding box center [159, 162] width 13 height 13
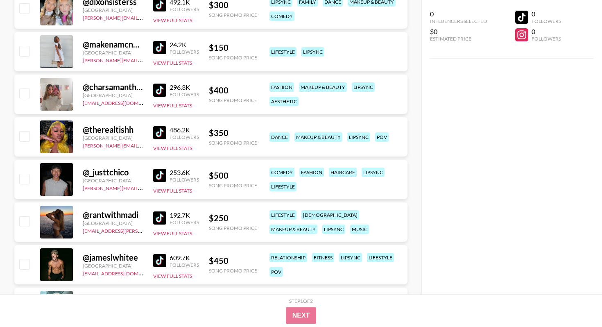
scroll to position [4689, 0]
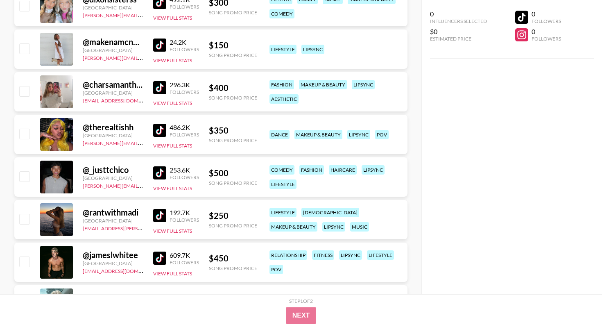
click at [160, 87] on img at bounding box center [159, 87] width 13 height 13
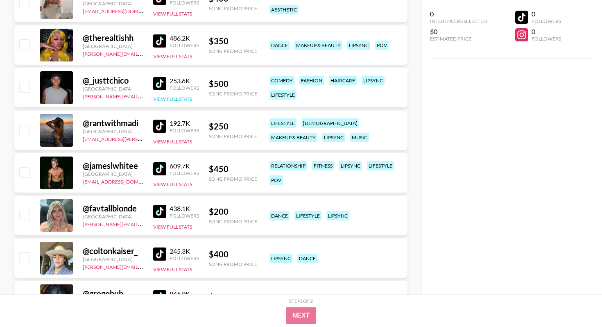
scroll to position [4830, 0]
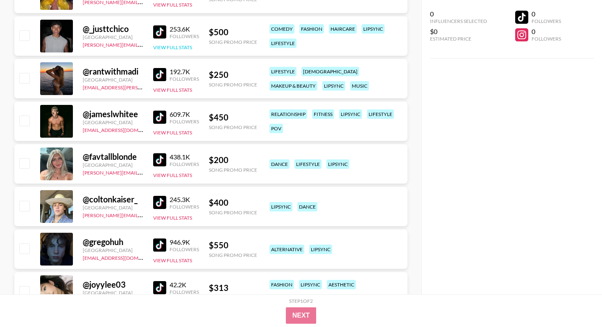
click at [160, 118] on img at bounding box center [159, 116] width 13 height 13
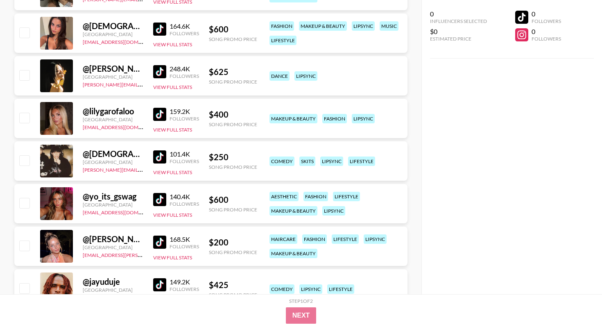
scroll to position [5132, 0]
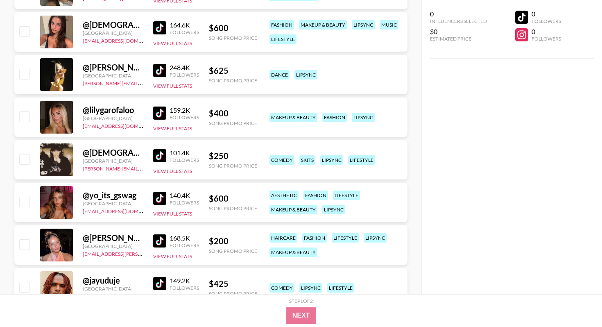
click at [158, 112] on img at bounding box center [159, 112] width 13 height 13
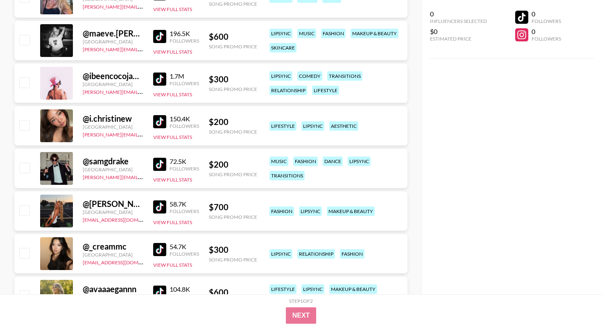
scroll to position [5512, 0]
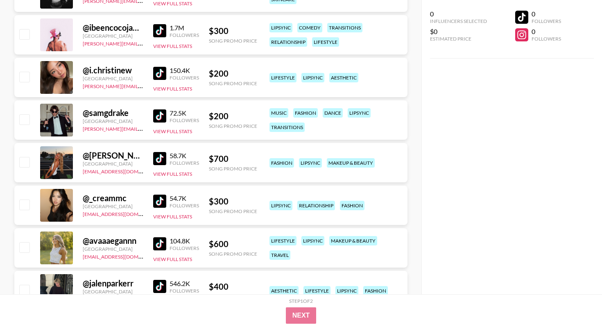
click at [159, 114] on img at bounding box center [159, 115] width 13 height 13
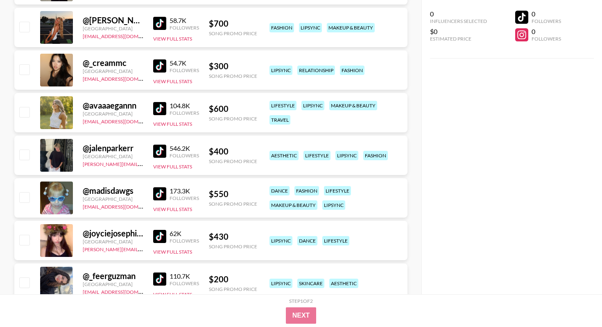
scroll to position [5660, 0]
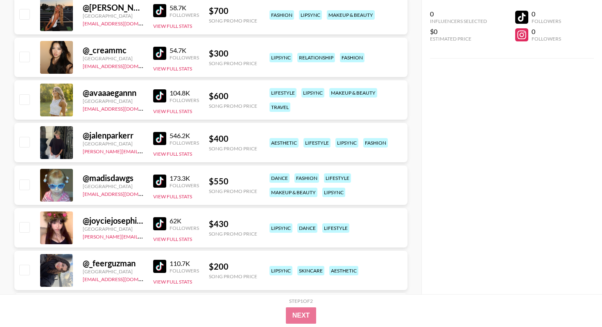
click at [155, 138] on img at bounding box center [159, 138] width 13 height 13
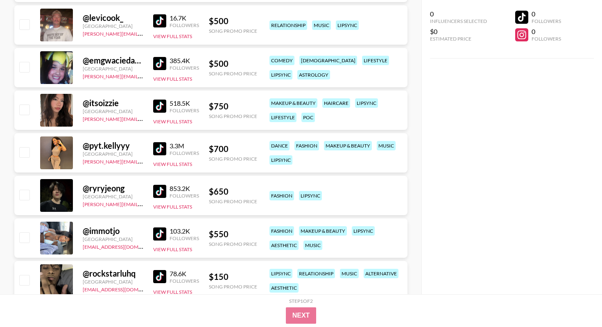
scroll to position [546, 0]
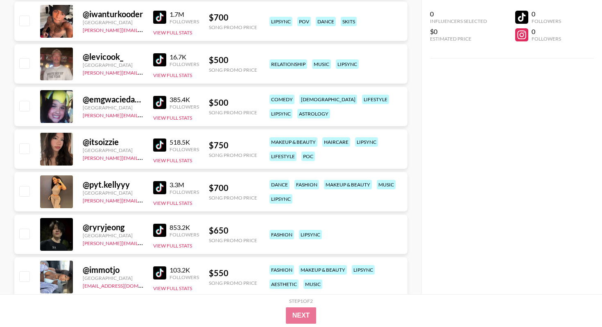
click at [162, 60] on img at bounding box center [159, 59] width 13 height 13
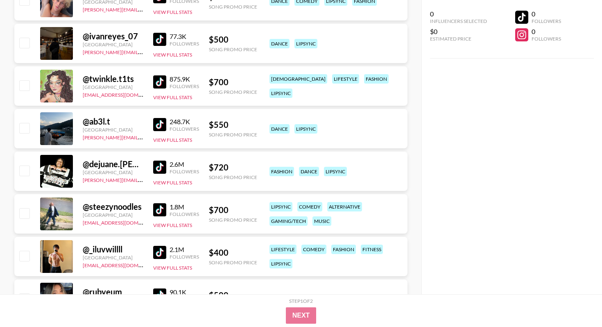
scroll to position [1163, 0]
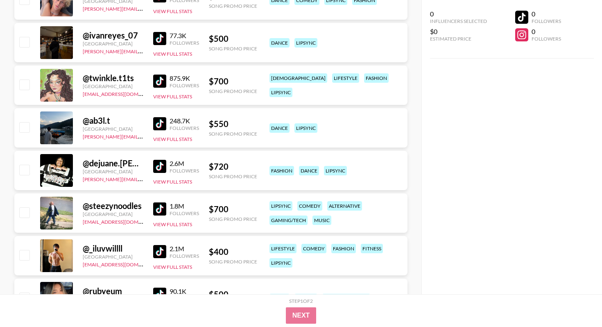
click at [158, 209] on img at bounding box center [159, 208] width 13 height 13
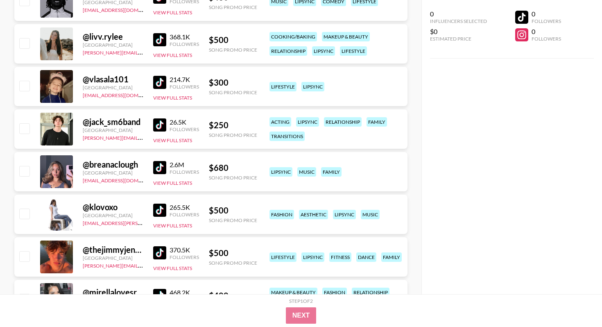
scroll to position [1843, 0]
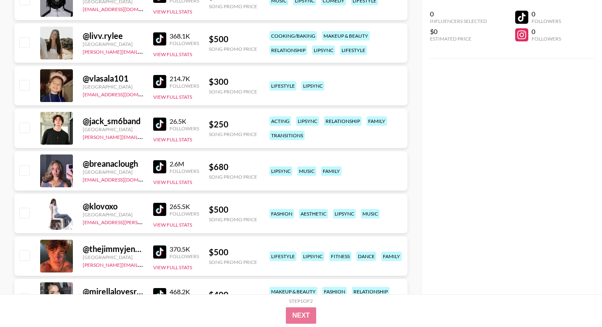
click at [157, 124] on img at bounding box center [159, 123] width 13 height 13
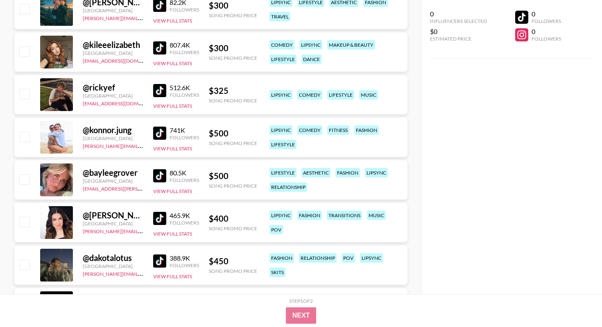
scroll to position [2857, 0]
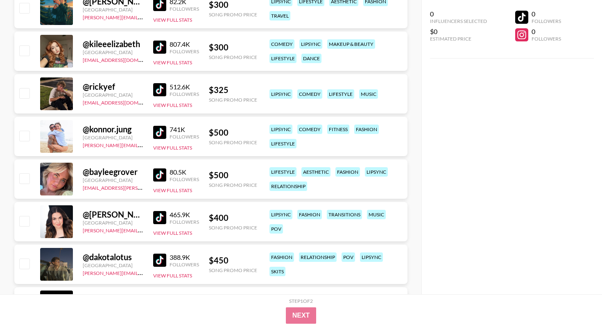
click at [156, 88] on img at bounding box center [159, 89] width 13 height 13
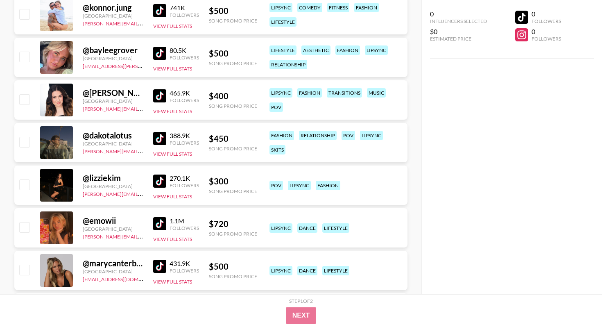
scroll to position [2988, 0]
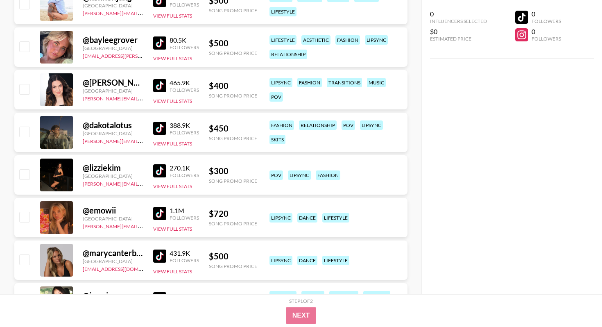
click at [156, 126] on img at bounding box center [159, 128] width 13 height 13
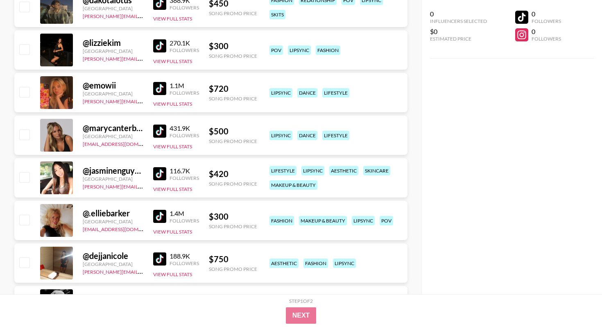
scroll to position [3134, 0]
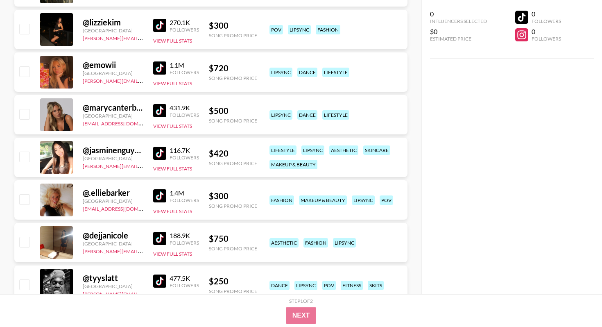
click at [156, 111] on img at bounding box center [159, 110] width 13 height 13
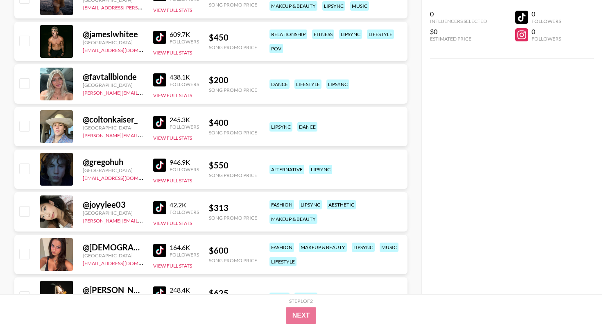
scroll to position [4912, 0]
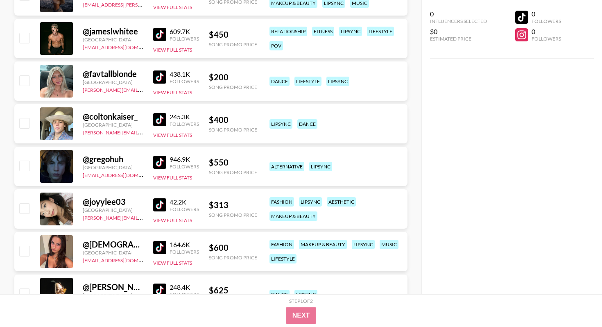
click at [157, 117] on img at bounding box center [159, 119] width 13 height 13
click at [160, 39] on img at bounding box center [159, 34] width 13 height 13
